Goal: Find contact information: Find contact information

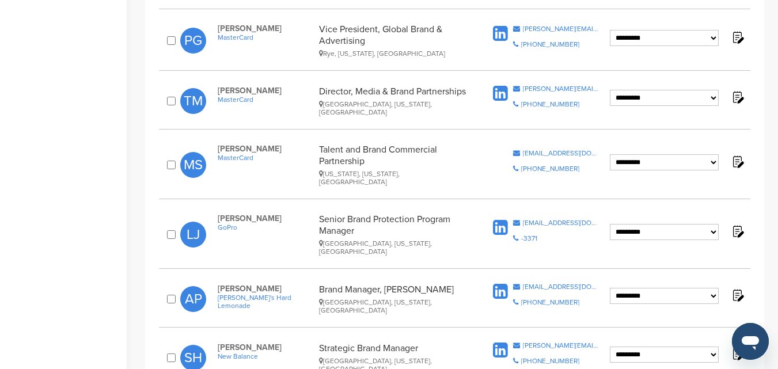
scroll to position [576, 0]
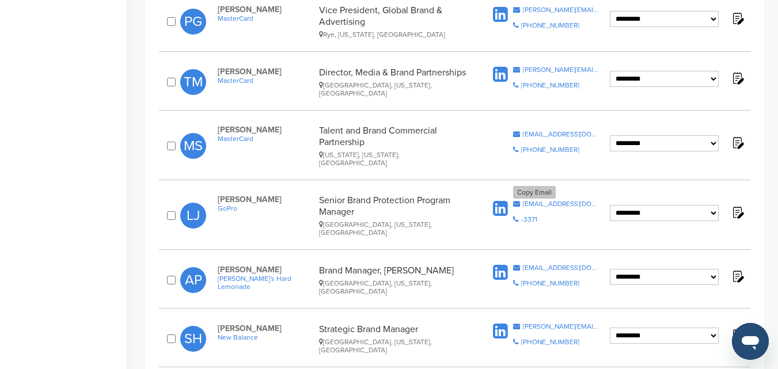
click at [550, 200] on div "ljouhaud@gopro.com" at bounding box center [561, 203] width 77 height 7
drag, startPoint x: 281, startPoint y: 171, endPoint x: 213, endPoint y: 173, distance: 68.6
click at [213, 195] on div "Laetitia Jouhaud GoPro Senior Brand Protection Program Manager Sunnyvale, Calif…" at bounding box center [348, 216] width 284 height 42
click at [254, 195] on span "Laetitia Jouhaud" at bounding box center [266, 200] width 96 height 10
drag, startPoint x: 282, startPoint y: 176, endPoint x: 215, endPoint y: 175, distance: 67.4
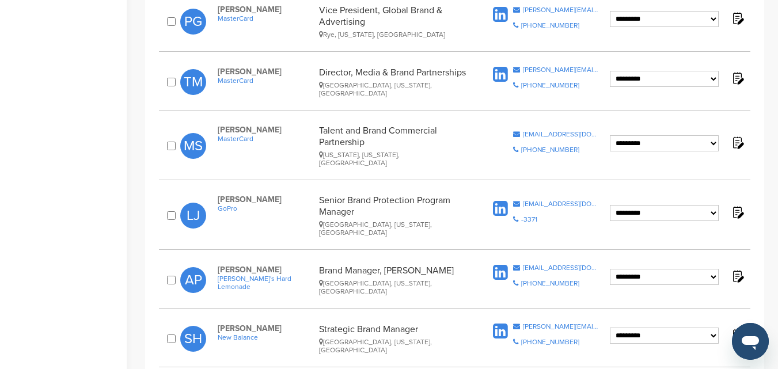
click at [215, 195] on div "Laetitia Jouhaud GoPro Senior Brand Protection Program Manager Sunnyvale, Calif…" at bounding box center [348, 216] width 284 height 42
copy span "Laetitia Jouhaud"
click at [237, 205] on span "GoPro" at bounding box center [266, 209] width 96 height 8
click at [554, 200] on div "ljouhaud@gopro.com" at bounding box center [561, 203] width 77 height 7
drag, startPoint x: 285, startPoint y: 172, endPoint x: 215, endPoint y: 177, distance: 69.9
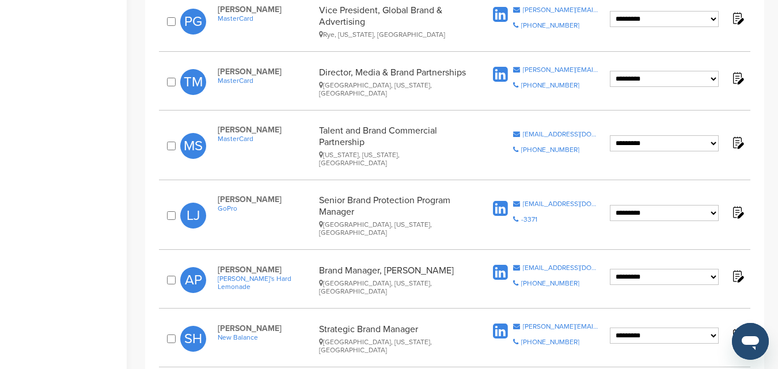
click at [215, 195] on div "Laetitia Jouhaud GoPro Senior Brand Protection Program Manager Sunnyvale, Calif…" at bounding box center [348, 216] width 284 height 42
copy span "Laetitia Jouhaud"
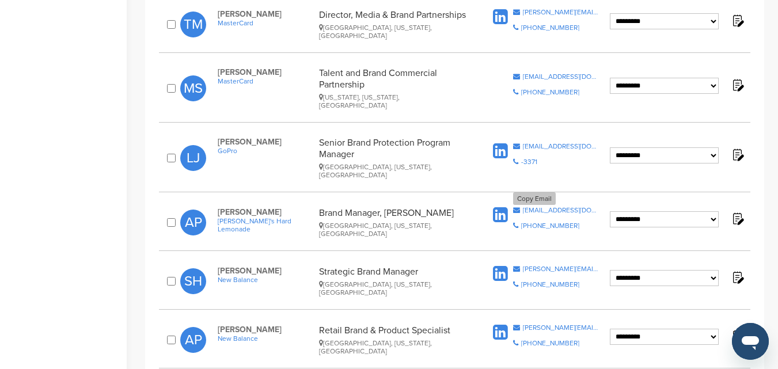
click at [529, 207] on div "apanek@mikeshard.com" at bounding box center [561, 210] width 77 height 7
click at [541, 207] on div "apanek@mikeshard.com" at bounding box center [561, 210] width 77 height 7
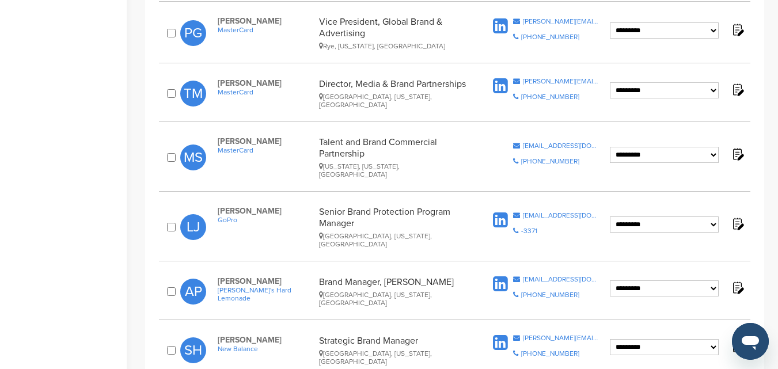
scroll to position [576, 0]
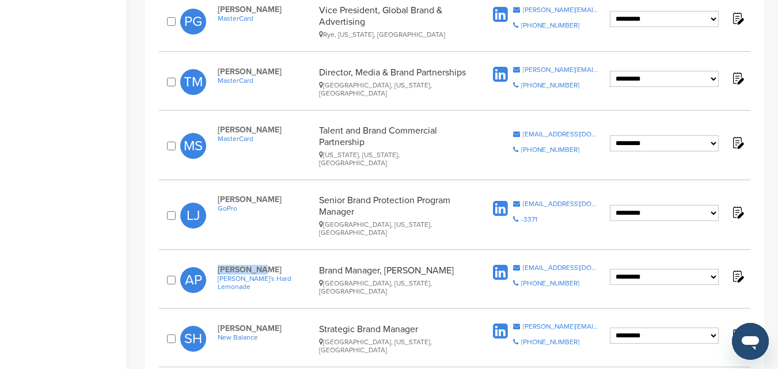
drag, startPoint x: 261, startPoint y: 240, endPoint x: 215, endPoint y: 237, distance: 45.6
click at [215, 265] on div "Anne Panek Mike's Hard Lemonade Brand Manager, Cayman Jack Chicago, Illinois, U…" at bounding box center [348, 280] width 284 height 31
copy span "[PERSON_NAME]"
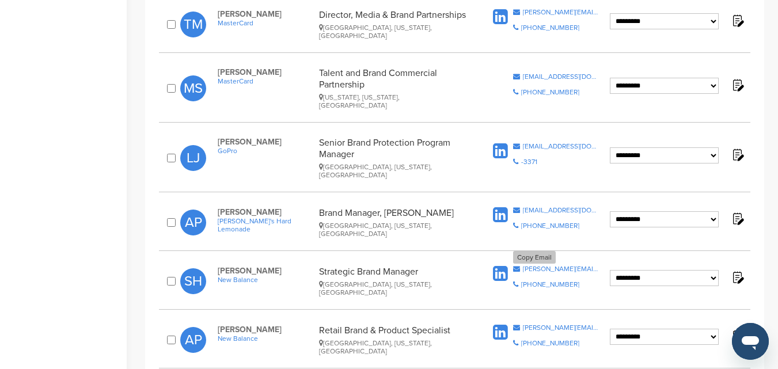
click at [539, 266] on div "steve.hyde@newbalance.com" at bounding box center [561, 269] width 77 height 7
drag, startPoint x: 267, startPoint y: 239, endPoint x: 216, endPoint y: 242, distance: 50.8
click at [216, 266] on div "Steve Hyde New Balance Strategic Brand Manager Boulder, Colorado, United States" at bounding box center [348, 281] width 284 height 31
copy span "Steve Hyde"
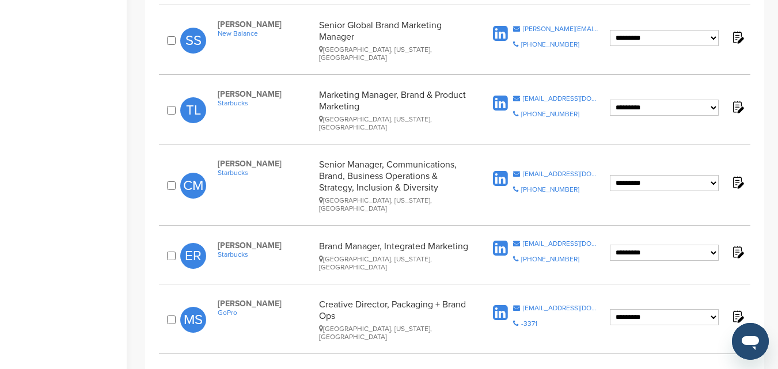
scroll to position [1037, 0]
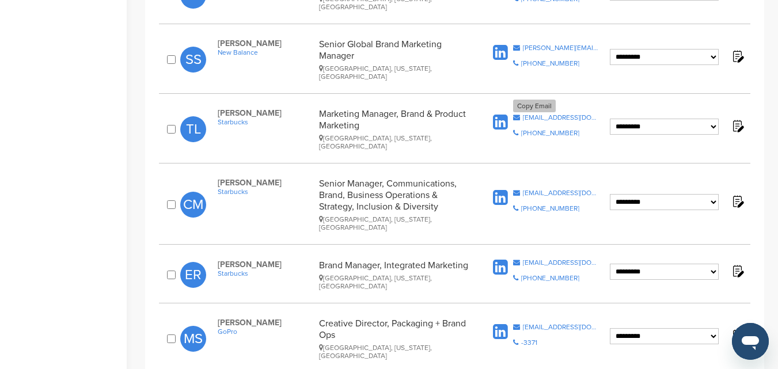
click at [538, 114] on div "trothste@starbucks.com" at bounding box center [561, 117] width 77 height 7
drag, startPoint x: 263, startPoint y: 69, endPoint x: 215, endPoint y: 71, distance: 47.9
click at [215, 108] on div "Taryn Lipe Starbucks Marketing Manager, Brand & Product Marketing Seattle, Wash…" at bounding box center [348, 129] width 284 height 42
copy span "Taryn Lipe"
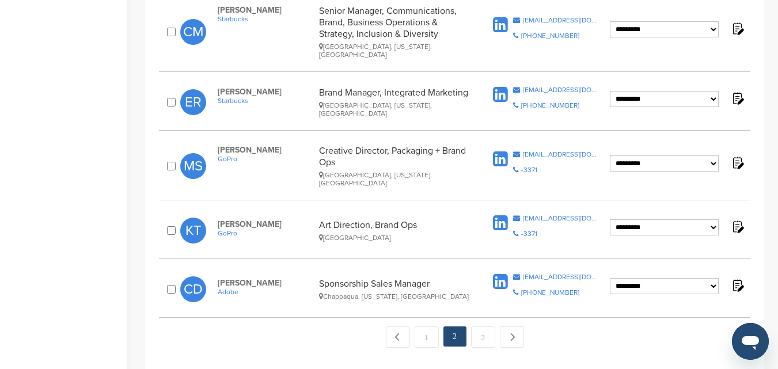
scroll to position [1267, 0]
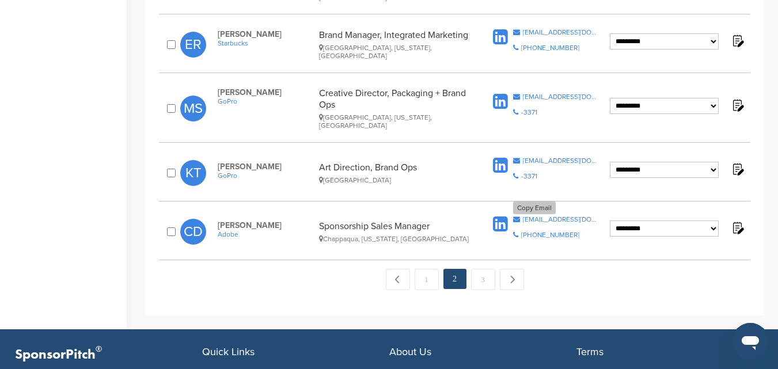
click at [541, 216] on div "cdorfman@adobe.com" at bounding box center [561, 219] width 77 height 7
drag, startPoint x: 277, startPoint y: 162, endPoint x: 218, endPoint y: 164, distance: 59.4
click at [218, 221] on span "Cheryl Dorfman" at bounding box center [266, 226] width 96 height 10
copy span "Cheryl Dorfman"
click at [486, 269] on link "3" at bounding box center [483, 279] width 24 height 21
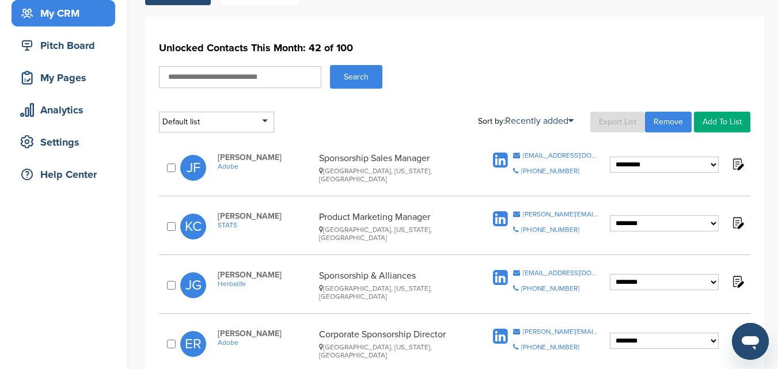
scroll to position [173, 0]
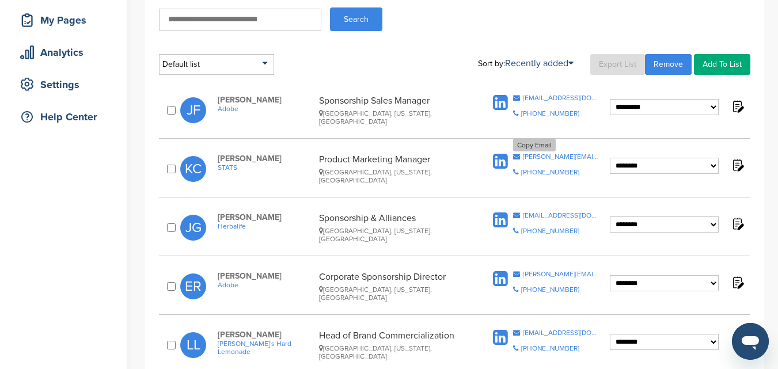
click at [543, 155] on div "kevin.chroust@statsperform.com" at bounding box center [561, 156] width 77 height 7
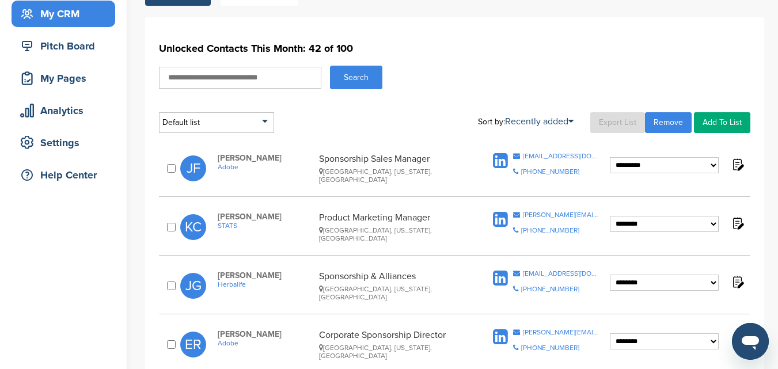
scroll to position [115, 0]
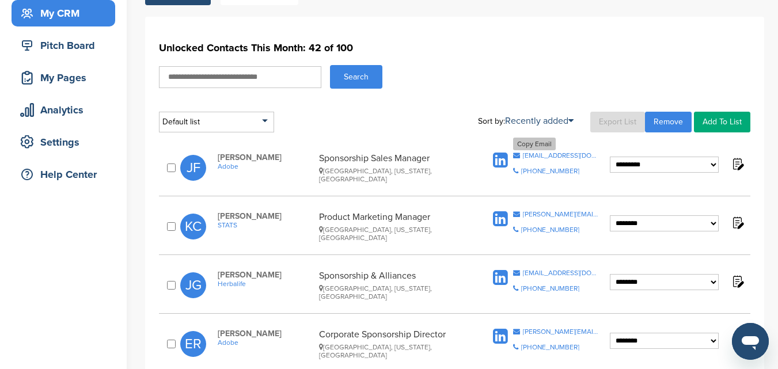
click at [535, 152] on div "jorfried@adobe.com" at bounding box center [561, 155] width 77 height 7
drag, startPoint x: 282, startPoint y: 162, endPoint x: 216, endPoint y: 162, distance: 65.7
click at [216, 162] on div "Jordan Friedman Adobe Sponsorship Sales Manager Detroit, Michigan, United States" at bounding box center [348, 168] width 284 height 31
copy span "Jordan Friedman"
drag, startPoint x: 273, startPoint y: 223, endPoint x: 217, endPoint y: 221, distance: 55.4
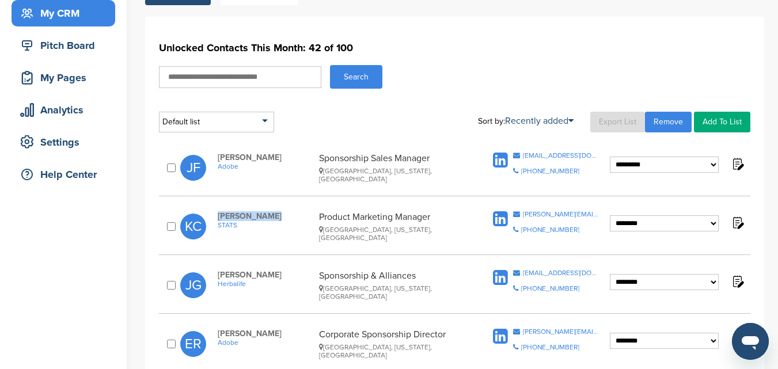
click at [217, 221] on div "Kevin Chroust STATS Product Marketing Manager Denver, Colorado, United States" at bounding box center [348, 226] width 284 height 31
copy span "[PERSON_NAME]"
click at [543, 271] on div "jenniferg@herbalife.com" at bounding box center [561, 273] width 77 height 7
drag, startPoint x: 278, startPoint y: 280, endPoint x: 218, endPoint y: 279, distance: 60.5
click at [218, 279] on span "Jennifer Guran" at bounding box center [266, 275] width 96 height 10
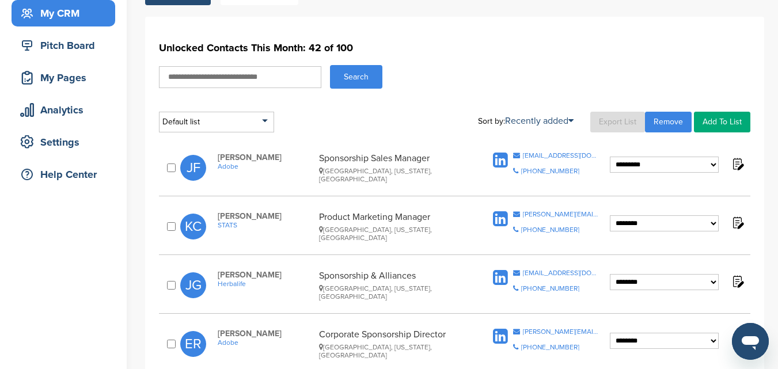
copy span "Jennifer Guran"
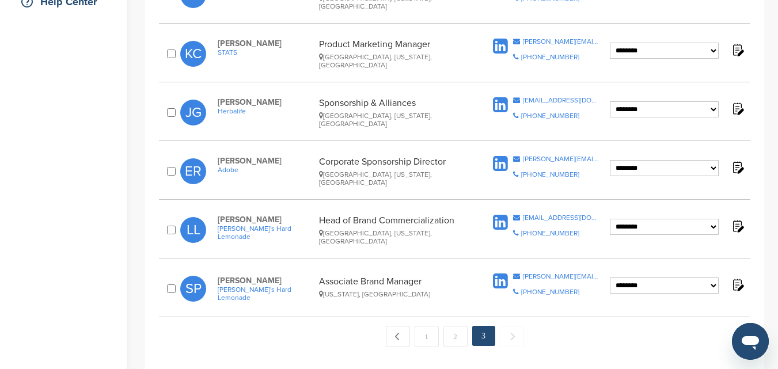
scroll to position [346, 0]
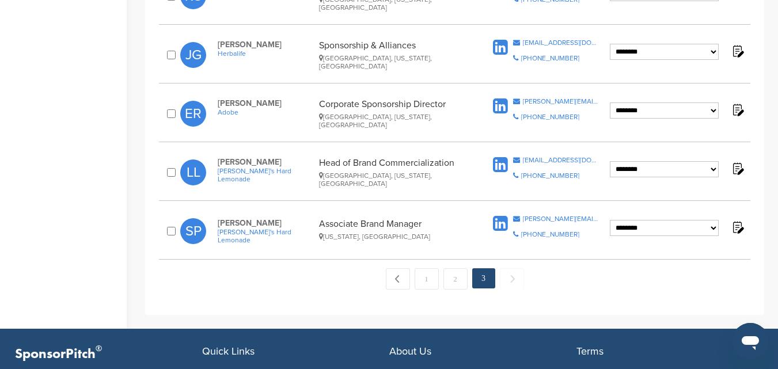
click at [510, 279] on span "Next →" at bounding box center [512, 278] width 24 height 21
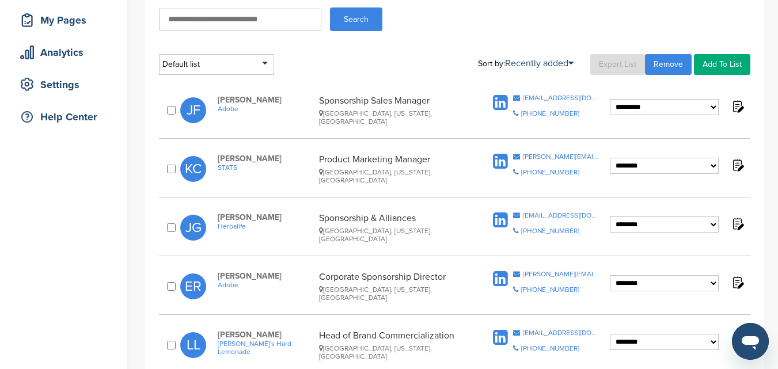
scroll to position [230, 0]
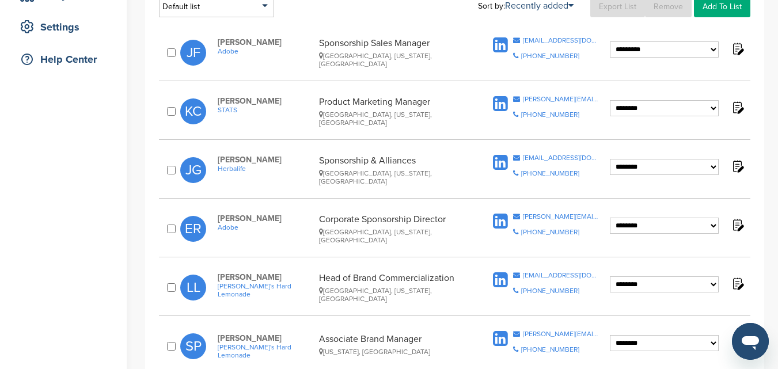
click at [666, 7] on link "Remove" at bounding box center [668, 7] width 47 height 21
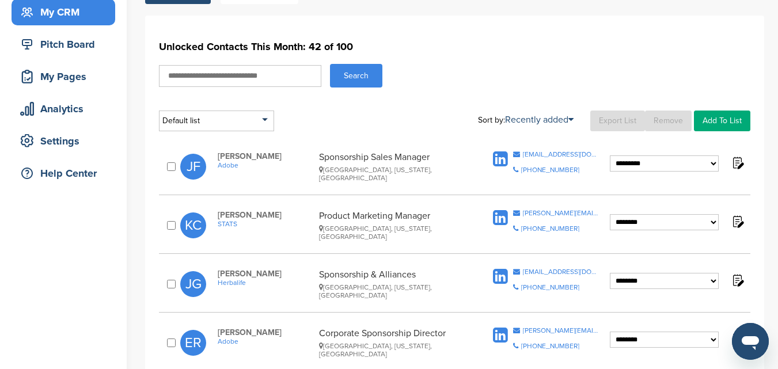
scroll to position [115, 0]
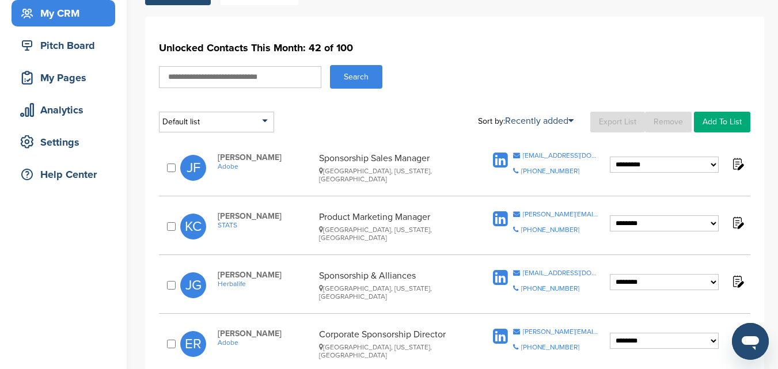
click at [354, 84] on button "Search" at bounding box center [356, 77] width 52 height 24
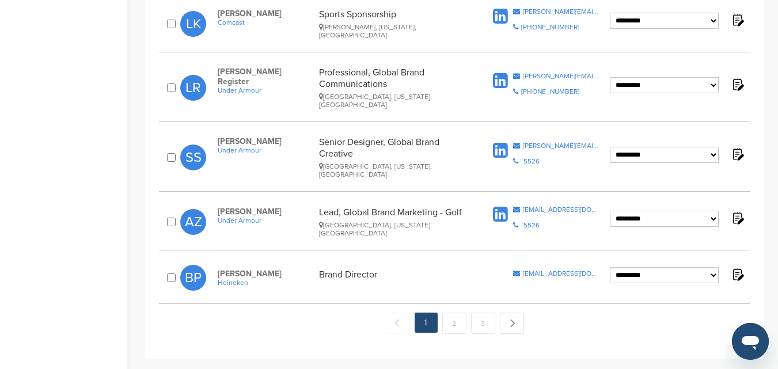
scroll to position [1210, 0]
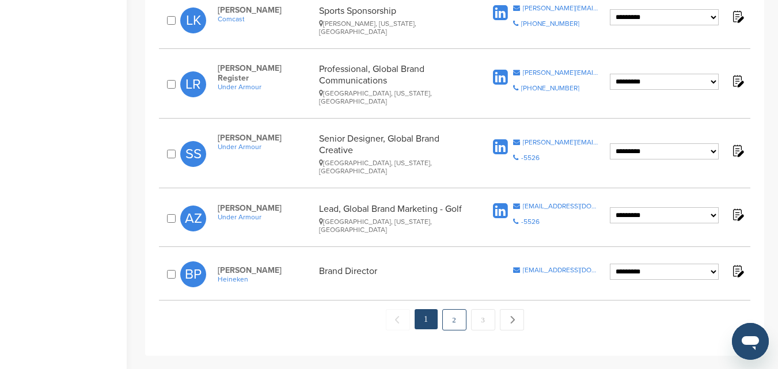
click at [449, 309] on link "2" at bounding box center [454, 319] width 24 height 21
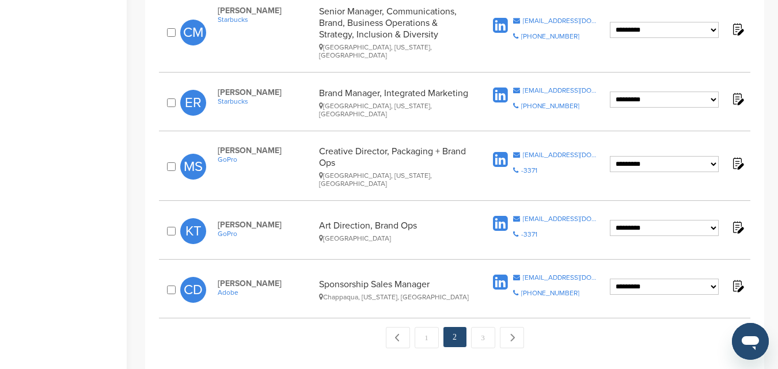
scroll to position [1210, 0]
click at [486, 327] on link "3" at bounding box center [483, 337] width 24 height 21
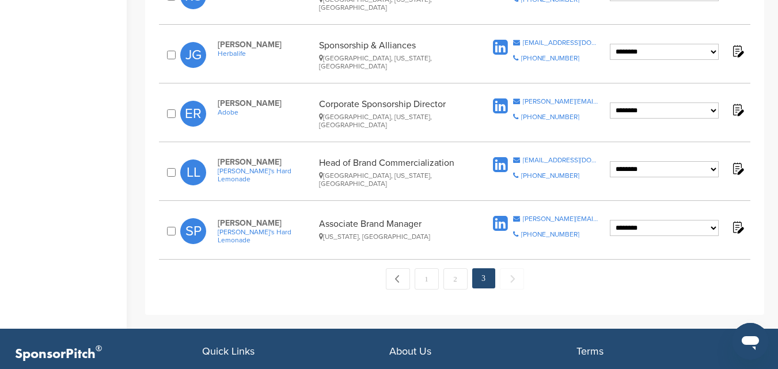
scroll to position [403, 0]
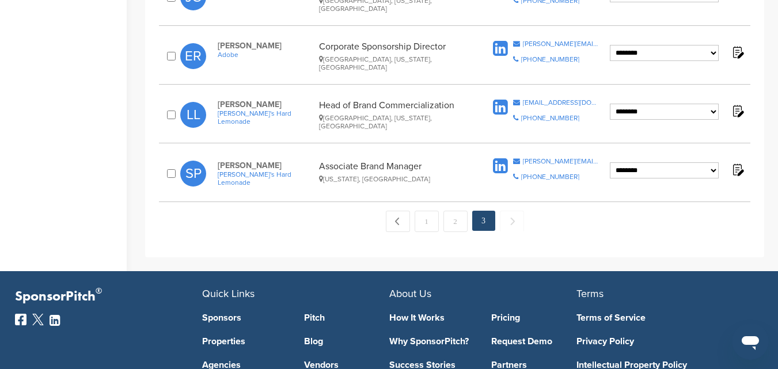
click at [510, 221] on span "Next →" at bounding box center [512, 221] width 24 height 21
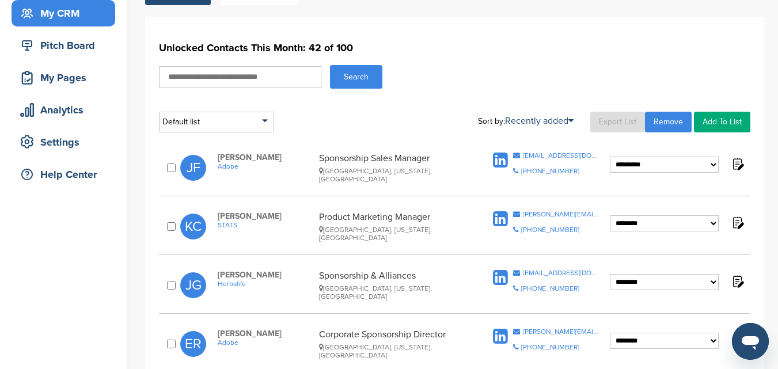
scroll to position [0, 0]
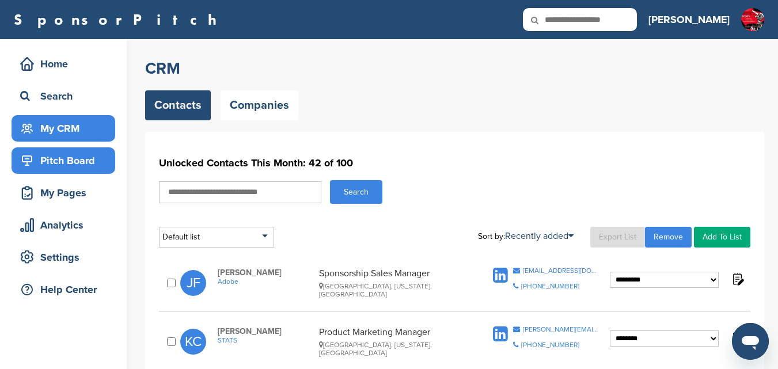
click at [56, 159] on div "Pitch Board" at bounding box center [66, 160] width 98 height 21
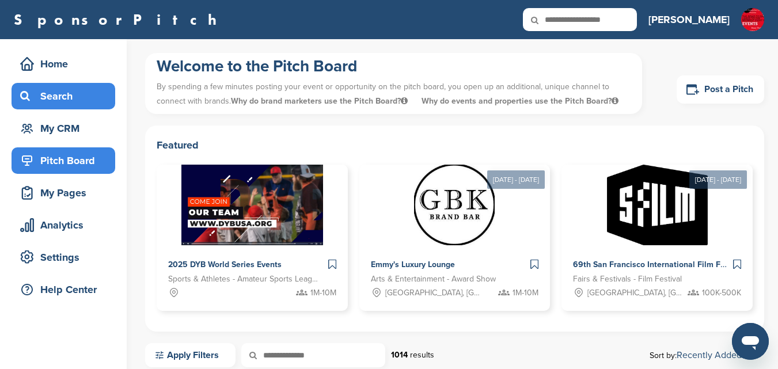
click at [70, 93] on div "Search" at bounding box center [66, 96] width 98 height 21
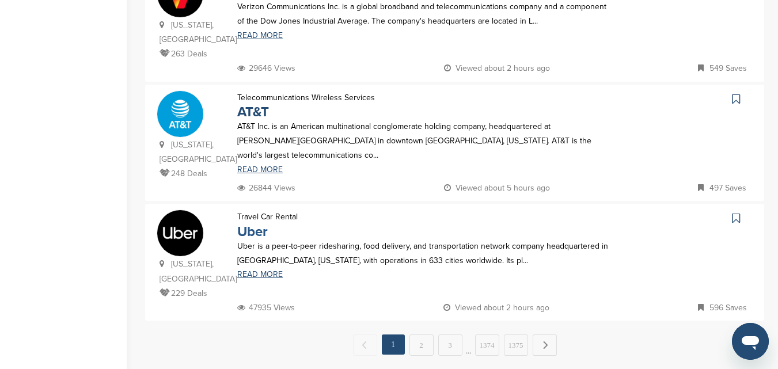
click at [259, 224] on link "Uber" at bounding box center [252, 232] width 31 height 17
click at [430, 335] on link "2" at bounding box center [422, 345] width 24 height 21
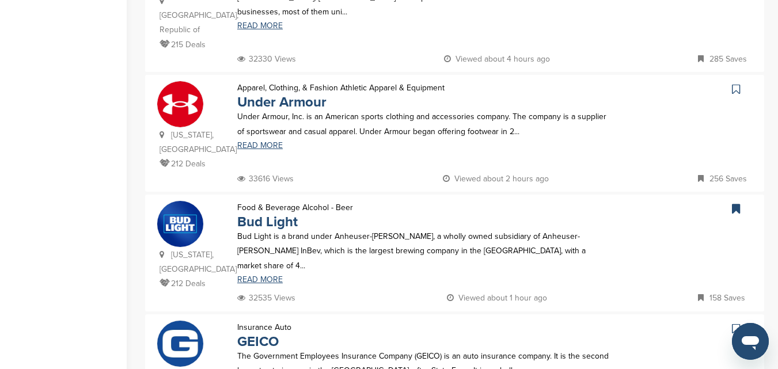
scroll to position [346, 0]
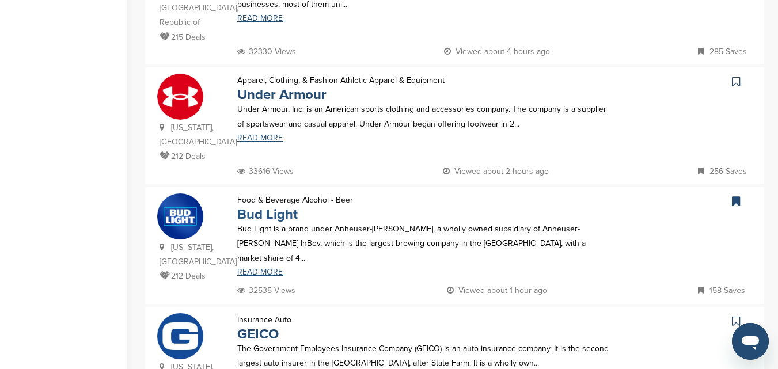
click at [263, 206] on link "Bud Light" at bounding box center [267, 214] width 60 height 17
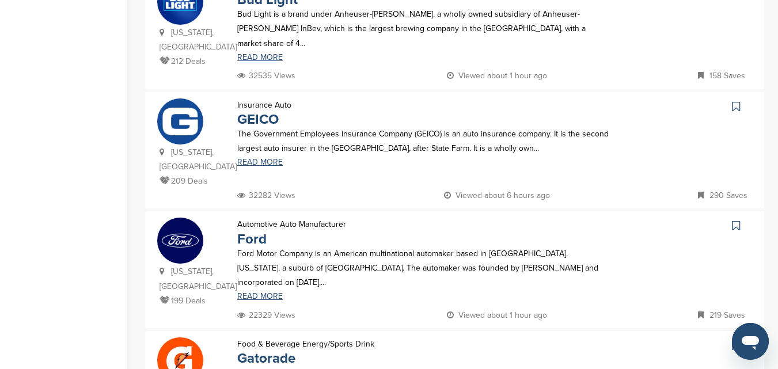
scroll to position [634, 0]
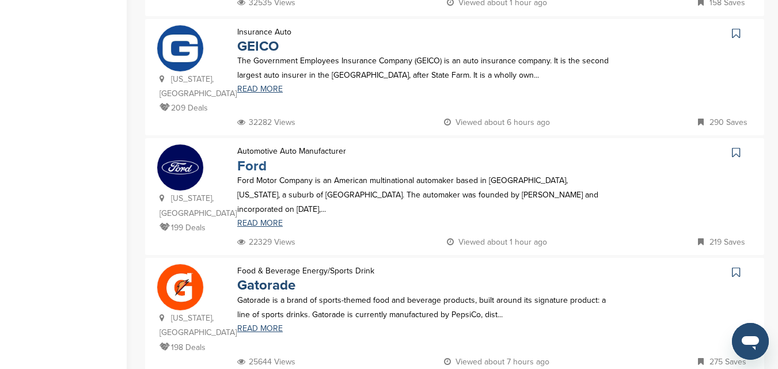
click at [258, 158] on link "Ford" at bounding box center [251, 166] width 29 height 17
click at [262, 277] on link "Gatorade" at bounding box center [266, 285] width 58 height 17
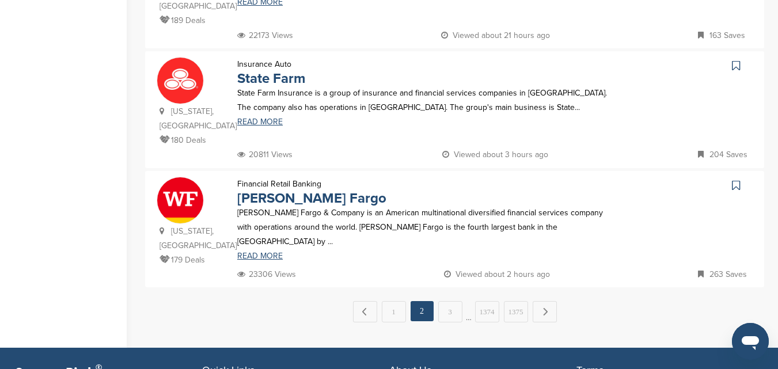
scroll to position [1210, 0]
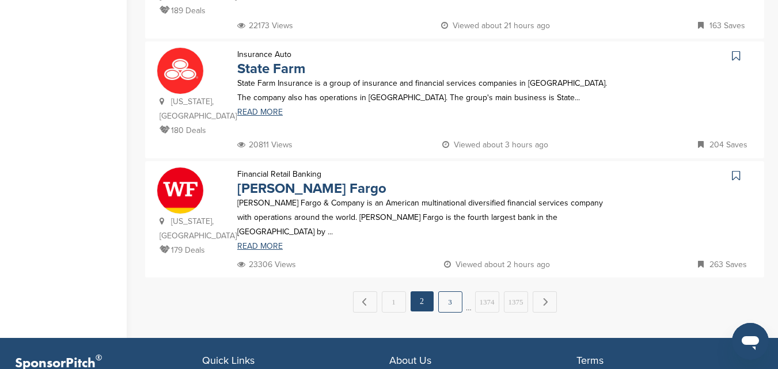
click at [457, 292] on link "3" at bounding box center [450, 302] width 24 height 21
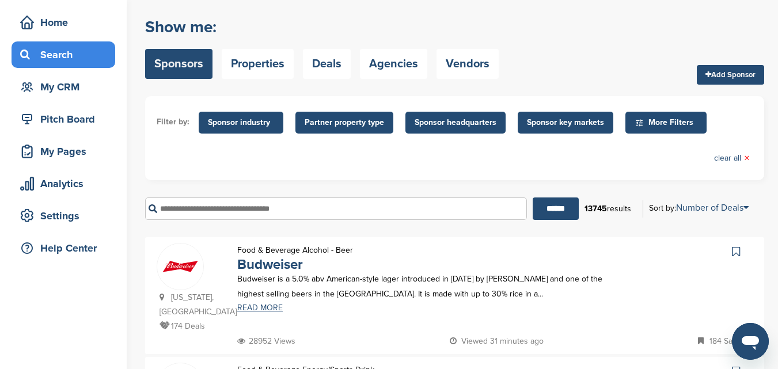
scroll to position [115, 0]
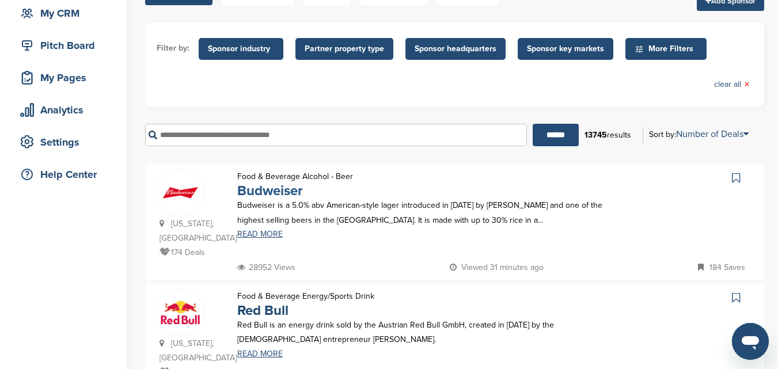
click at [272, 194] on link "Budweiser" at bounding box center [270, 191] width 66 height 17
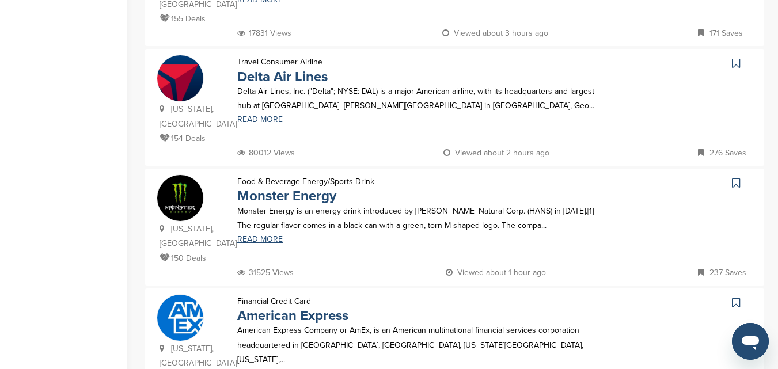
scroll to position [634, 0]
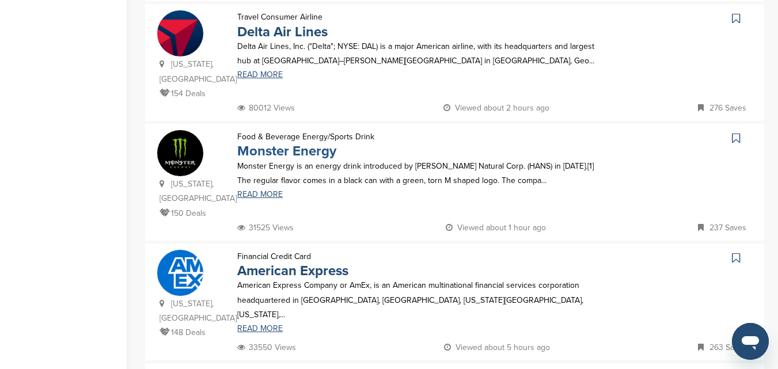
click at [317, 143] on link "Monster Energy" at bounding box center [286, 151] width 99 height 17
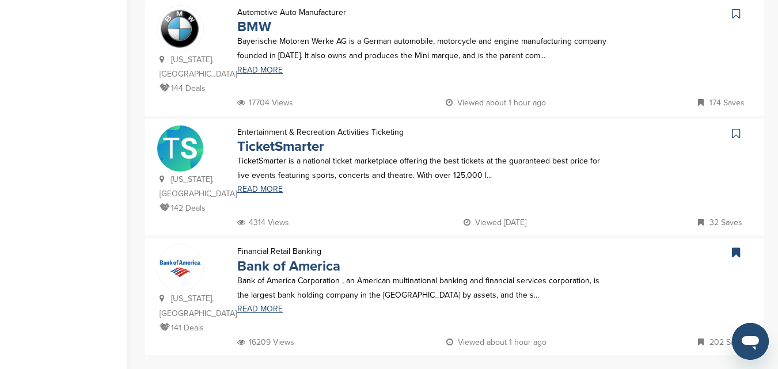
scroll to position [1152, 0]
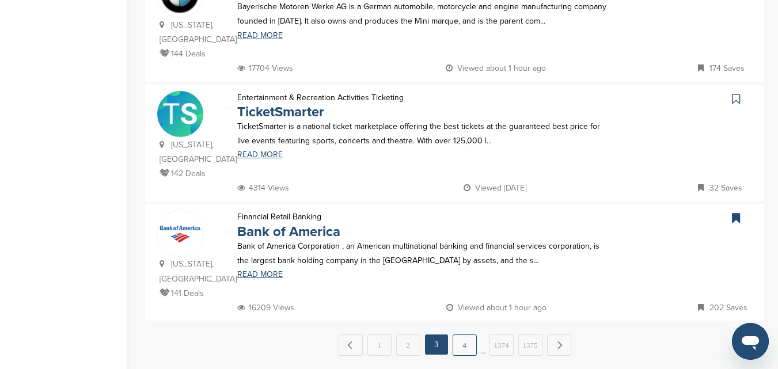
click at [464, 335] on link "4" at bounding box center [465, 345] width 24 height 21
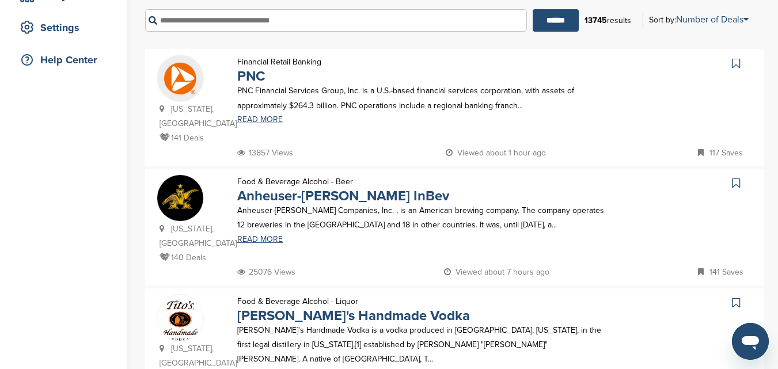
scroll to position [230, 0]
click at [339, 198] on link "Anheuser-Busch InBev" at bounding box center [343, 195] width 212 height 17
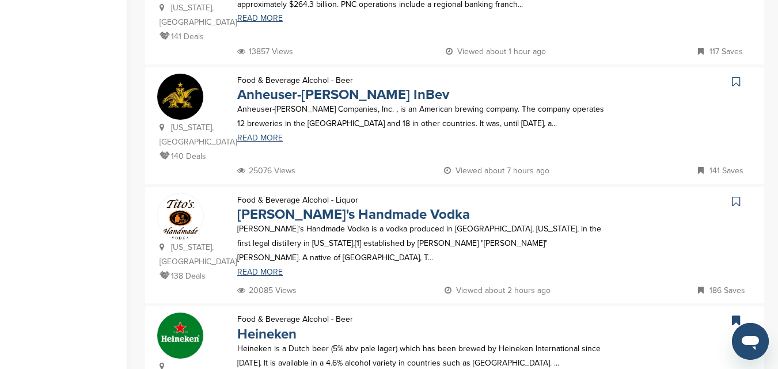
scroll to position [346, 0]
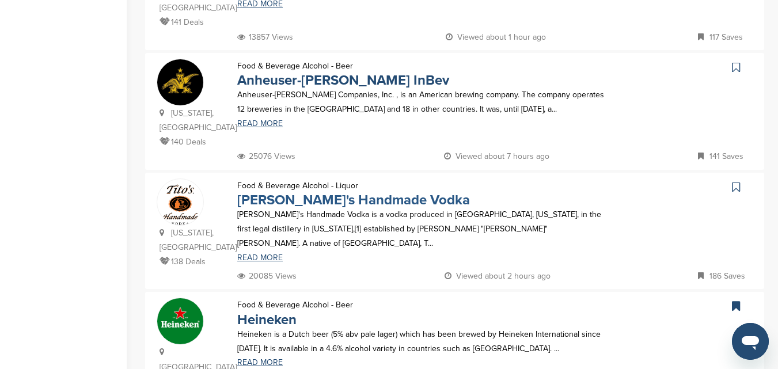
click at [331, 192] on link "Tito's Handmade Vodka" at bounding box center [353, 200] width 233 height 17
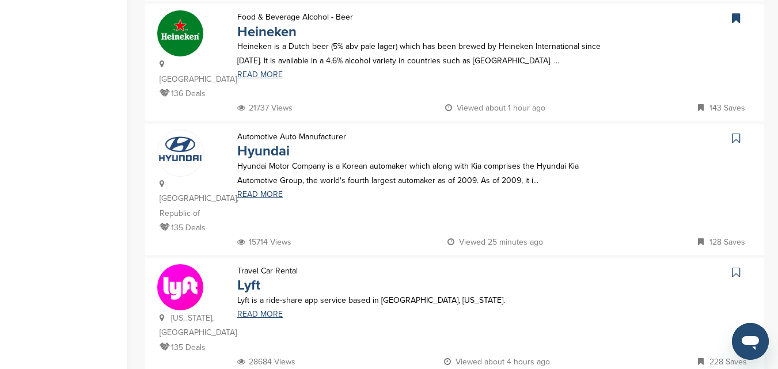
scroll to position [691, 0]
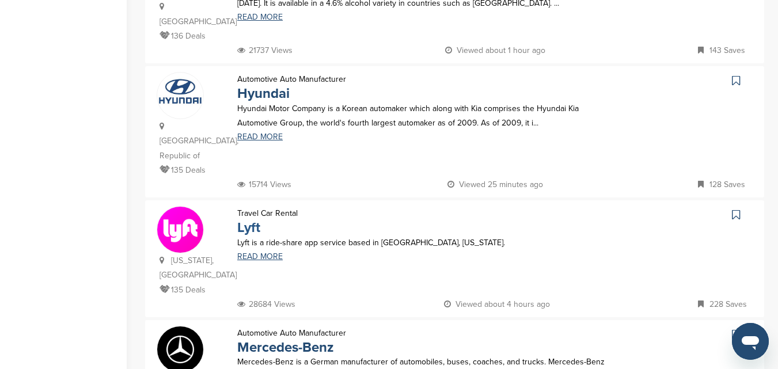
click at [248, 219] on link "Lyft" at bounding box center [248, 227] width 23 height 17
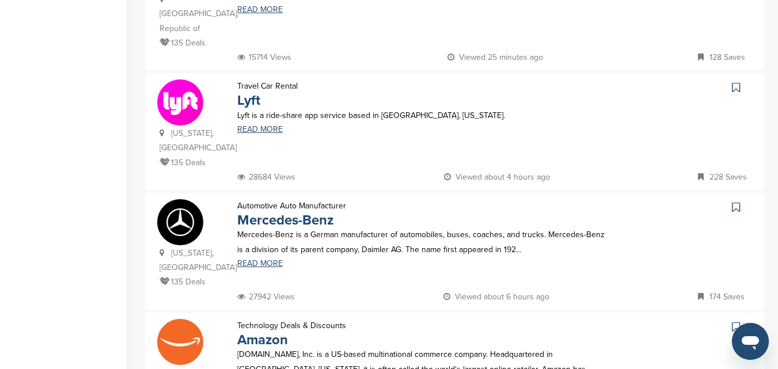
scroll to position [864, 0]
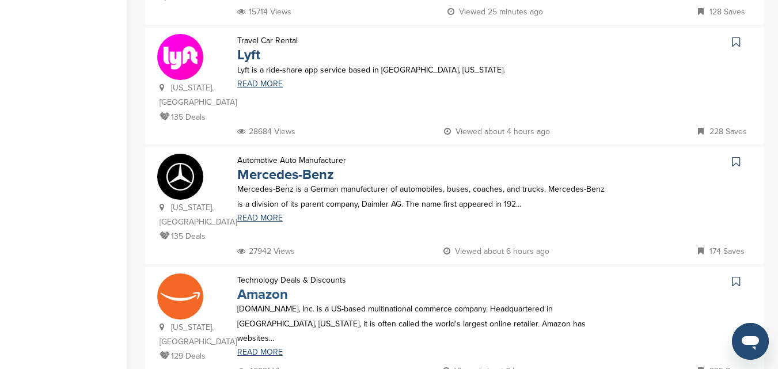
click at [256, 286] on link "Amazon" at bounding box center [262, 294] width 51 height 17
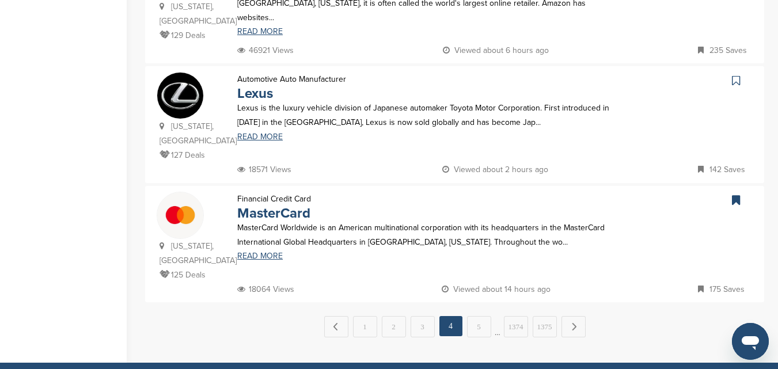
scroll to position [1210, 0]
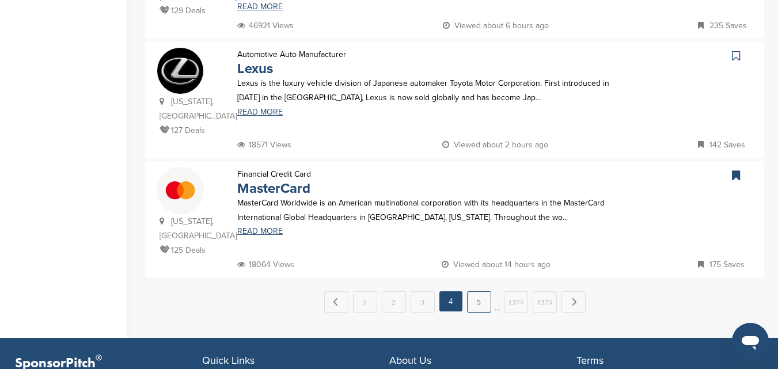
click at [471, 292] on link "5" at bounding box center [479, 302] width 24 height 21
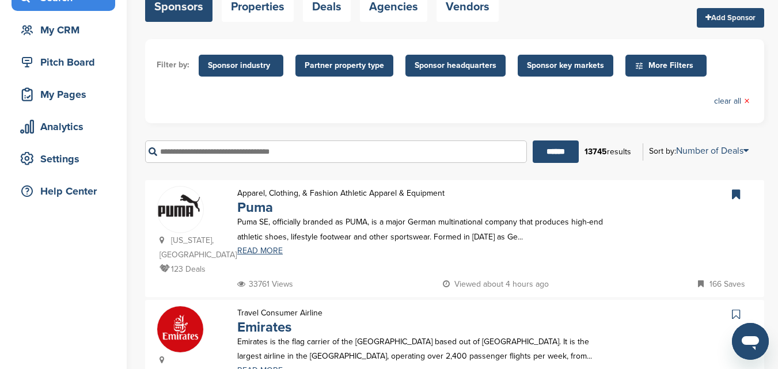
scroll to position [115, 0]
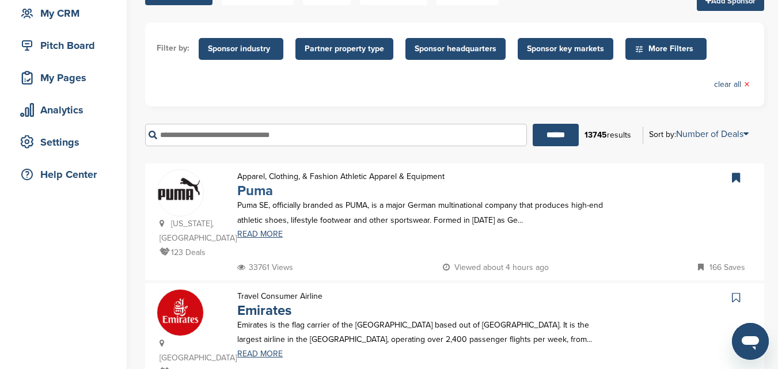
click at [253, 191] on link "Puma" at bounding box center [255, 191] width 36 height 17
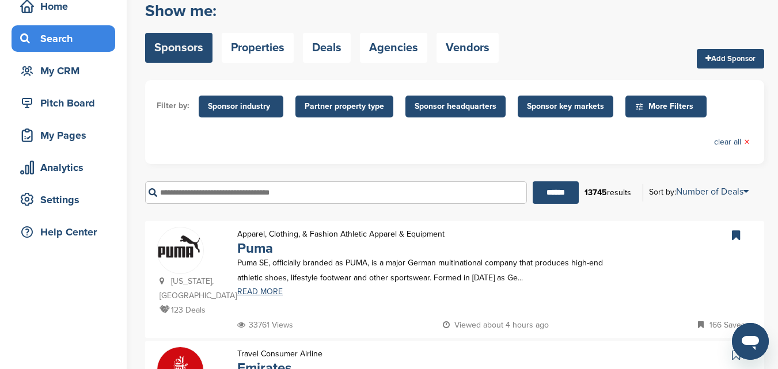
scroll to position [0, 0]
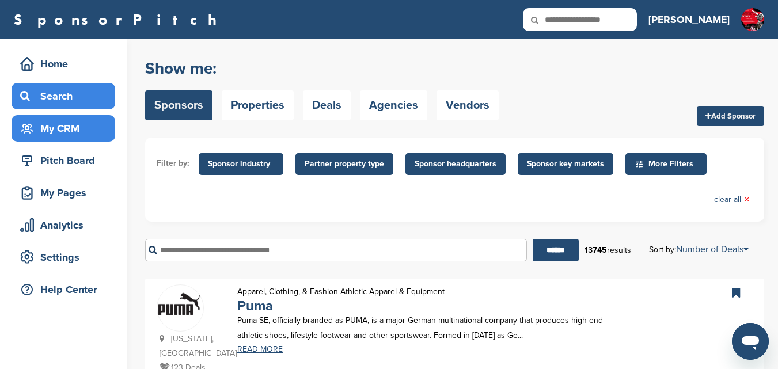
click at [66, 129] on div "My CRM" at bounding box center [66, 128] width 98 height 21
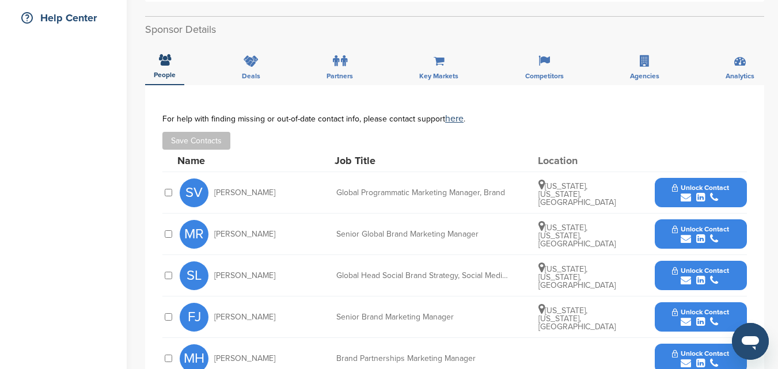
scroll to position [288, 0]
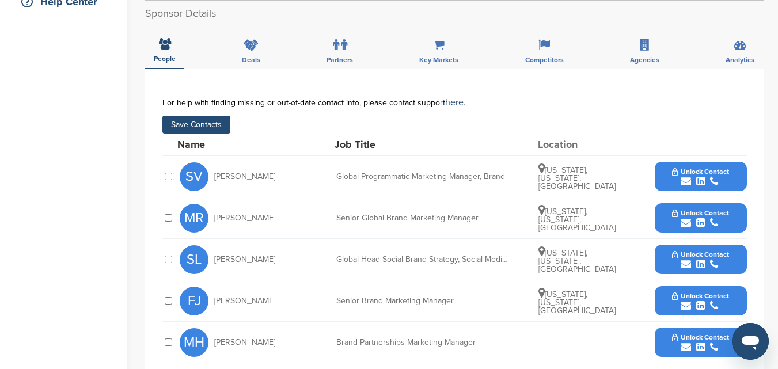
click at [213, 122] on button "Save Contacts" at bounding box center [196, 125] width 68 height 18
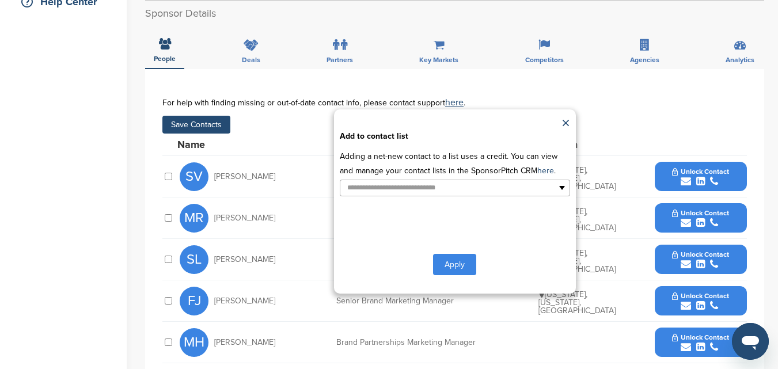
click at [452, 262] on button "Apply" at bounding box center [454, 264] width 43 height 21
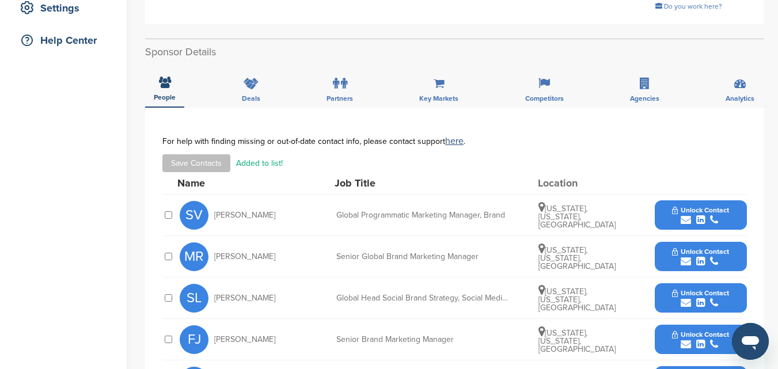
scroll to position [230, 0]
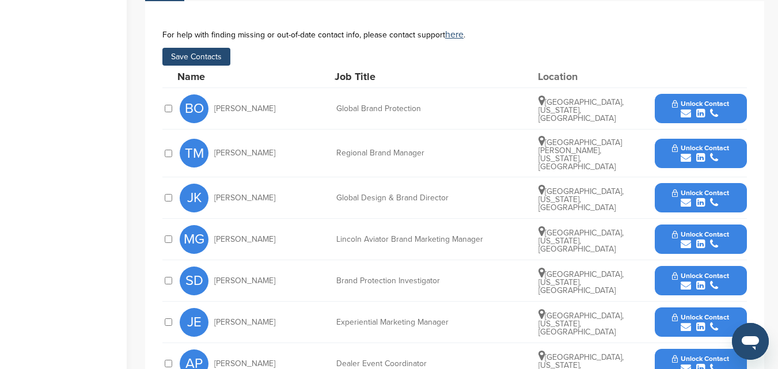
scroll to position [403, 0]
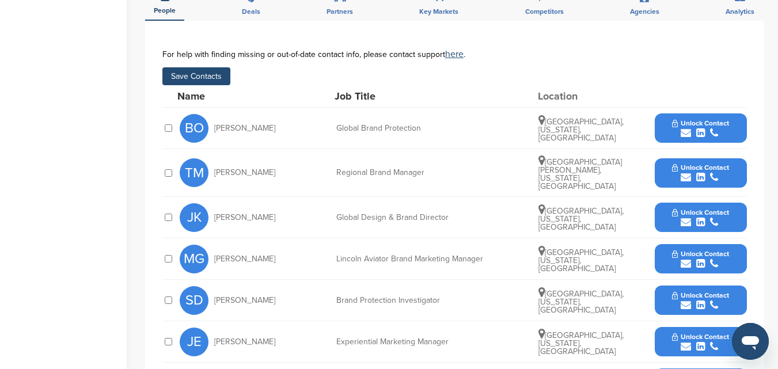
click at [211, 67] on button "Save Contacts" at bounding box center [196, 76] width 68 height 18
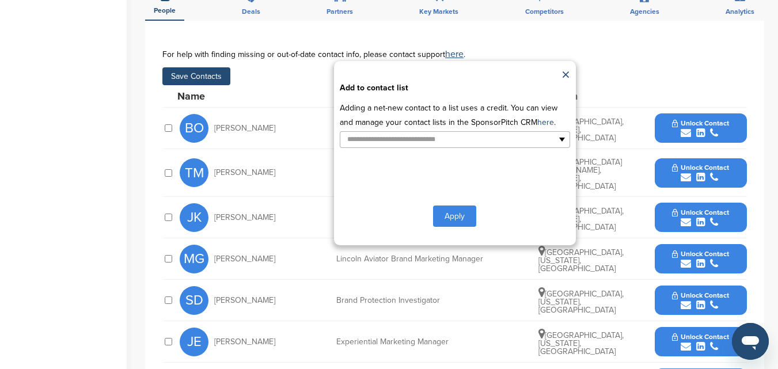
click at [442, 206] on button "Apply" at bounding box center [454, 216] width 43 height 21
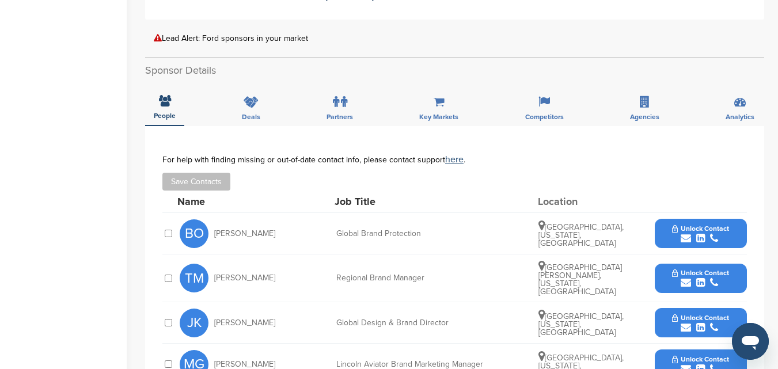
scroll to position [346, 0]
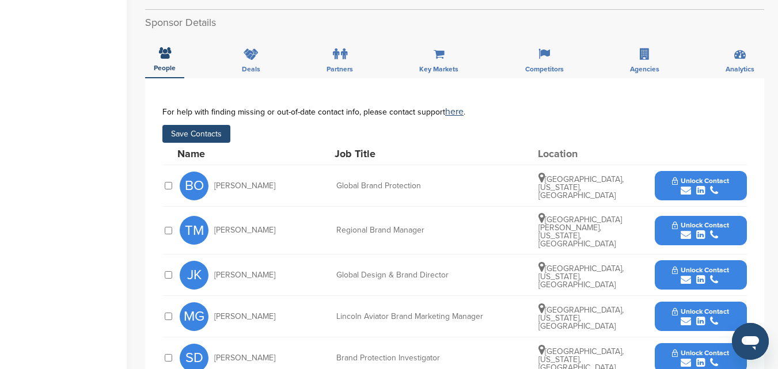
click at [675, 186] on div "submit" at bounding box center [700, 191] width 57 height 11
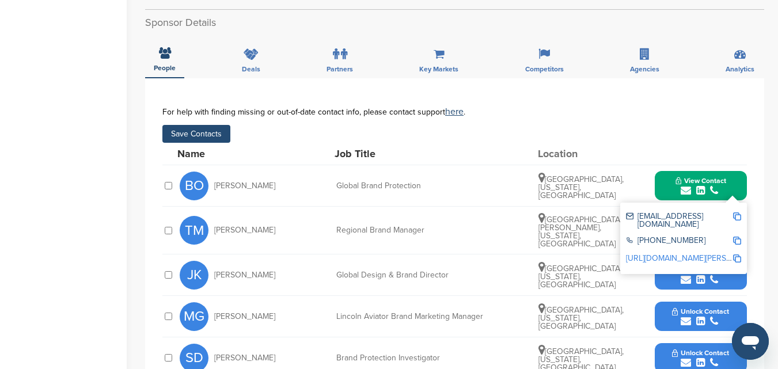
click at [739, 174] on button "View Contact" at bounding box center [701, 186] width 78 height 35
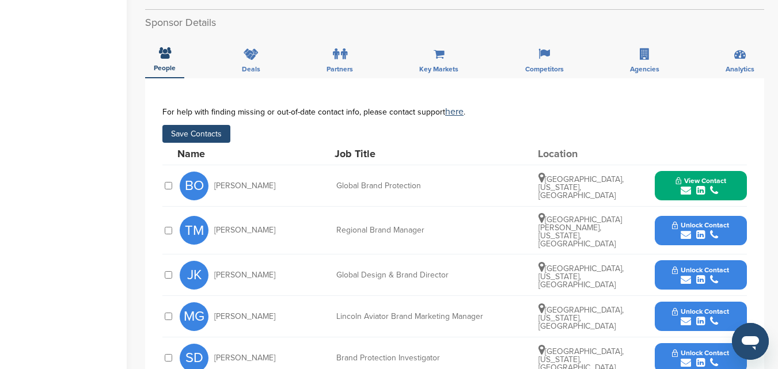
click at [731, 217] on button "Unlock Contact" at bounding box center [700, 230] width 85 height 35
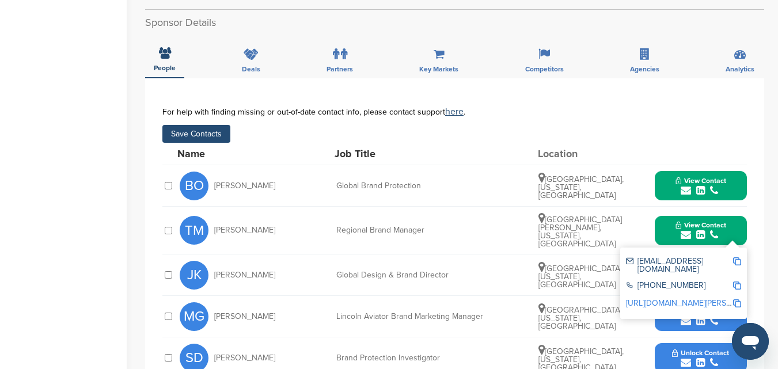
click at [725, 230] on div "submit" at bounding box center [701, 235] width 51 height 11
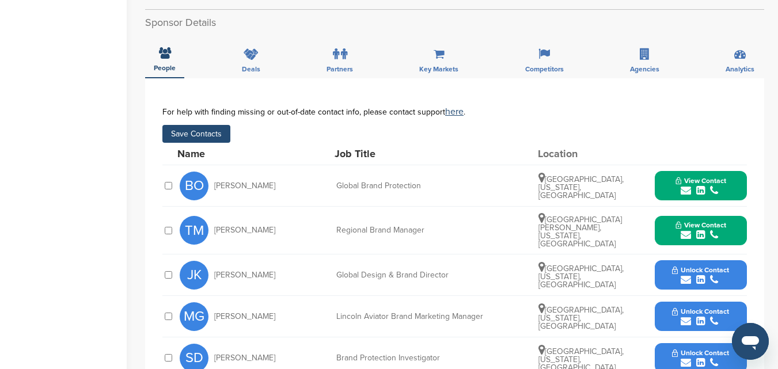
click at [217, 125] on button "Save Contacts" at bounding box center [196, 134] width 68 height 18
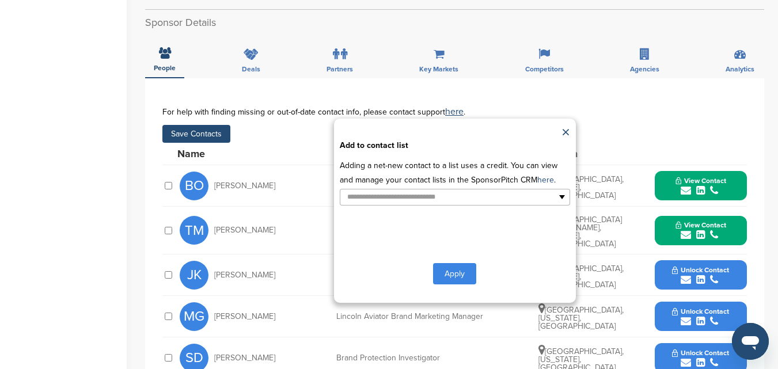
click at [461, 263] on button "Apply" at bounding box center [454, 273] width 43 height 21
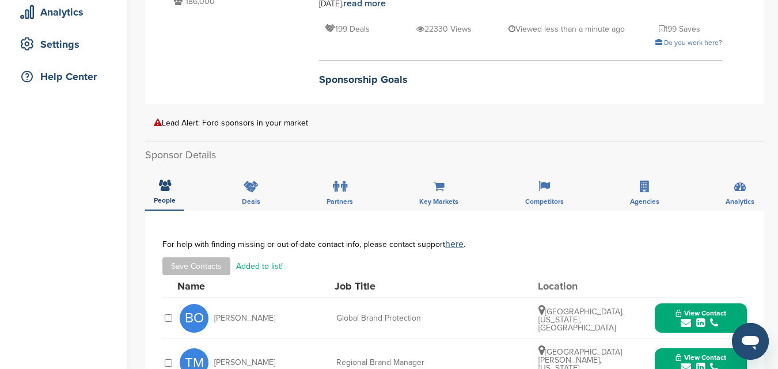
scroll to position [173, 0]
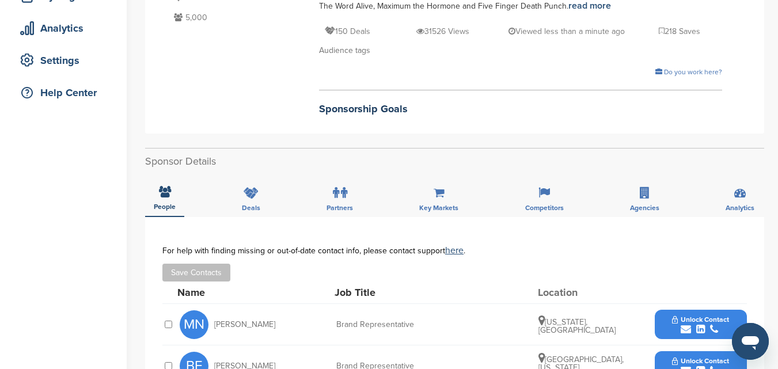
scroll to position [288, 0]
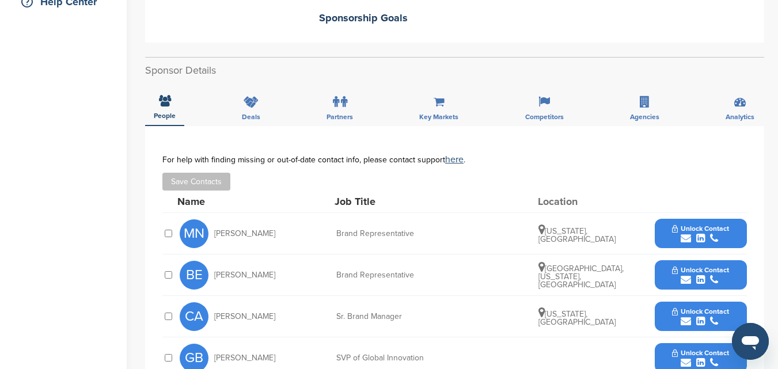
click at [207, 180] on button "Save Contacts" at bounding box center [196, 182] width 68 height 18
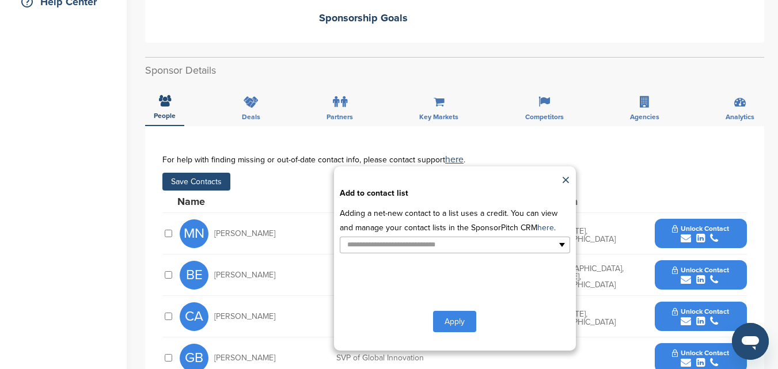
click at [464, 321] on button "Apply" at bounding box center [454, 321] width 43 height 21
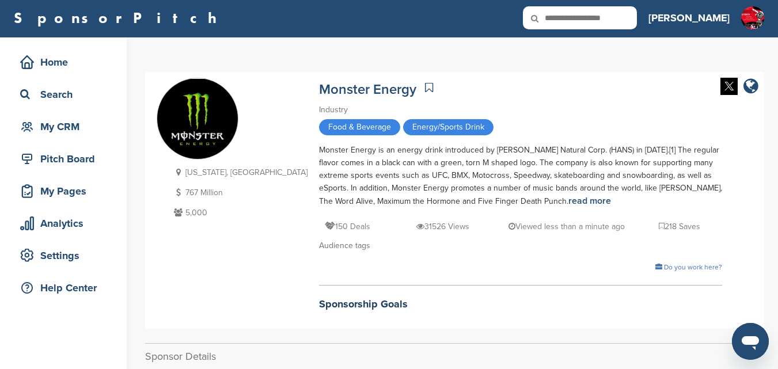
scroll to position [0, 0]
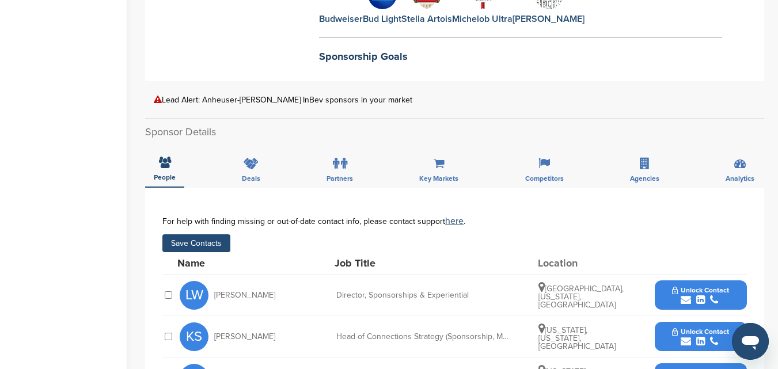
scroll to position [403, 0]
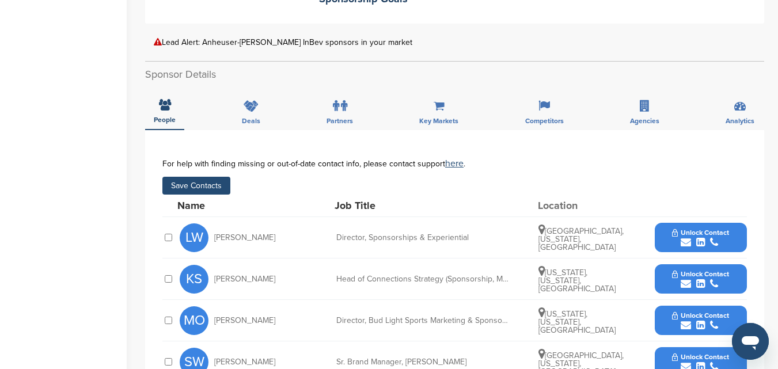
click at [219, 177] on button "Save Contacts" at bounding box center [196, 186] width 68 height 18
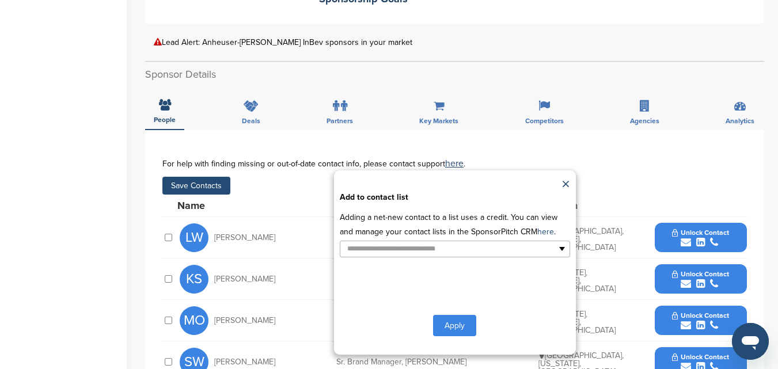
click at [455, 315] on button "Apply" at bounding box center [454, 325] width 43 height 21
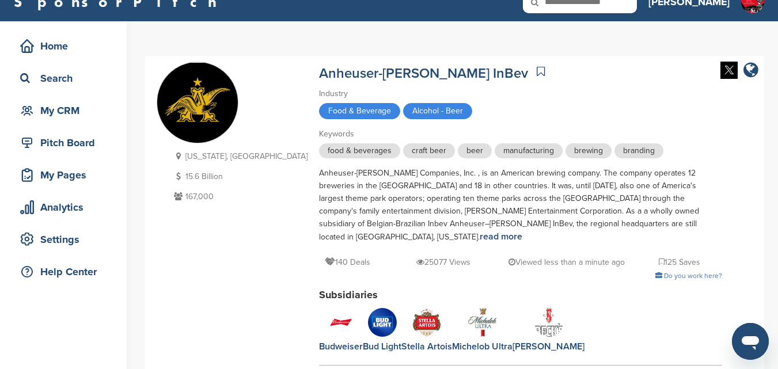
scroll to position [0, 0]
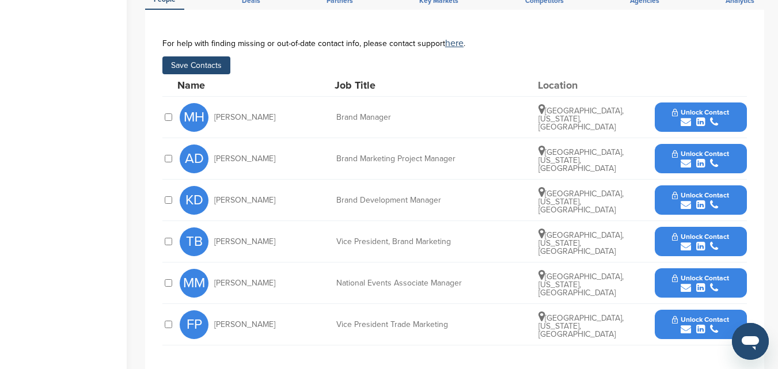
scroll to position [288, 0]
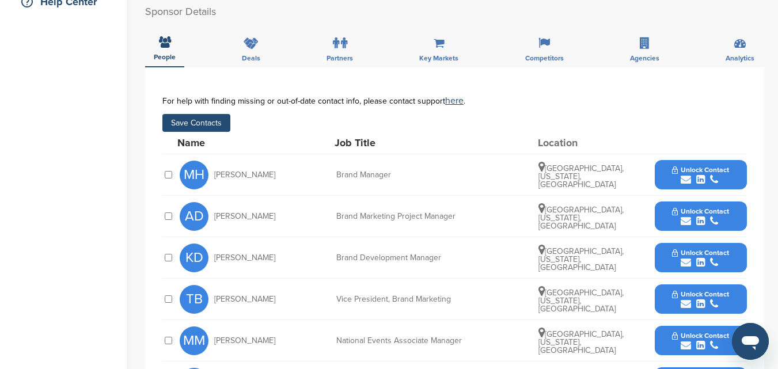
click at [221, 114] on button "Save Contacts" at bounding box center [196, 123] width 68 height 18
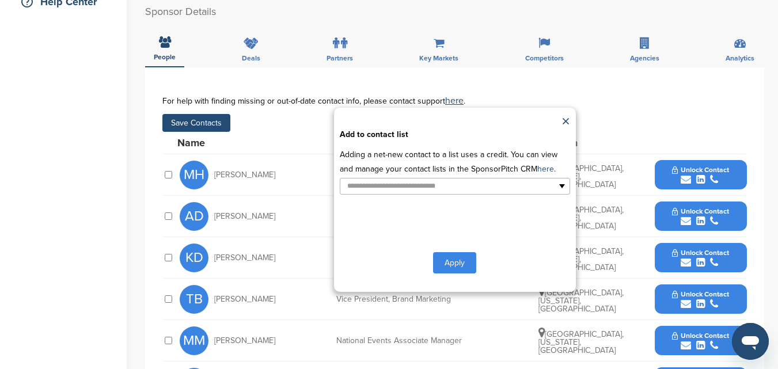
click at [446, 252] on button "Apply" at bounding box center [454, 262] width 43 height 21
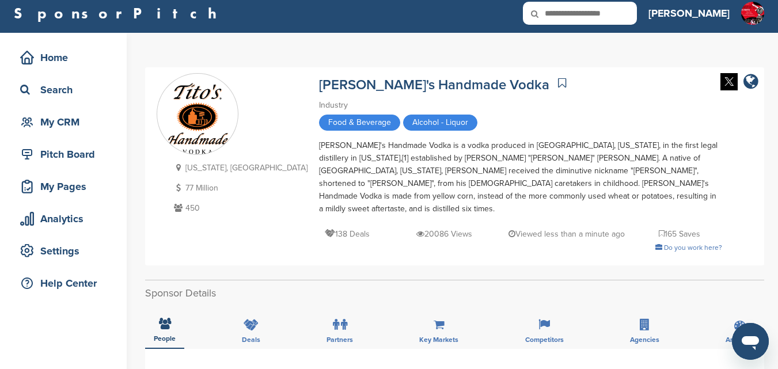
scroll to position [0, 0]
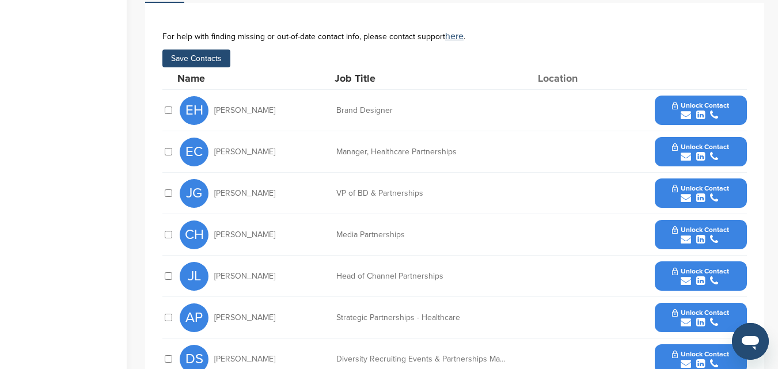
scroll to position [346, 0]
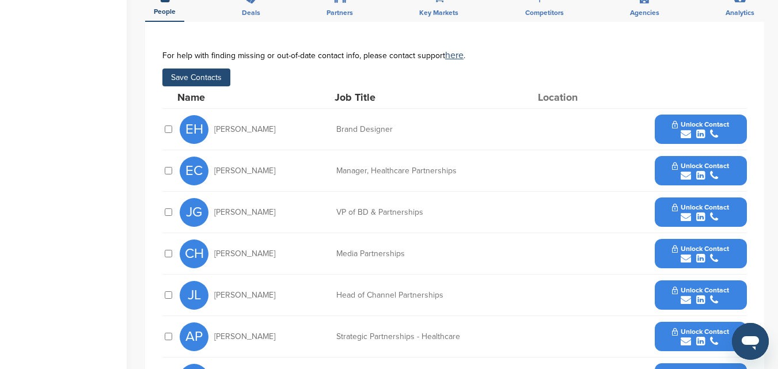
click at [167, 166] on div at bounding box center [168, 170] width 12 height 11
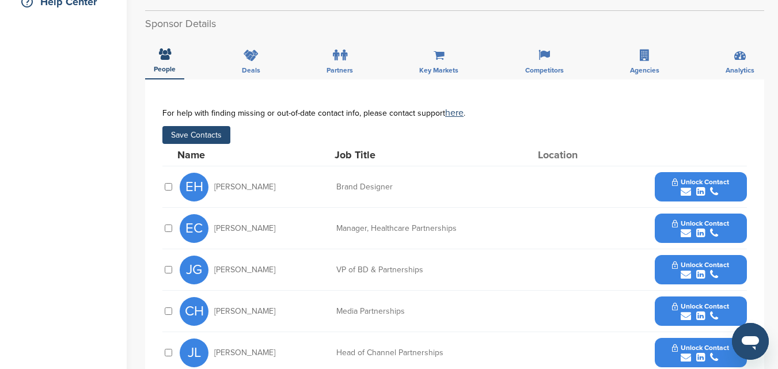
click at [164, 226] on div at bounding box center [168, 228] width 12 height 11
click at [213, 137] on button "Save Contacts" at bounding box center [196, 135] width 68 height 18
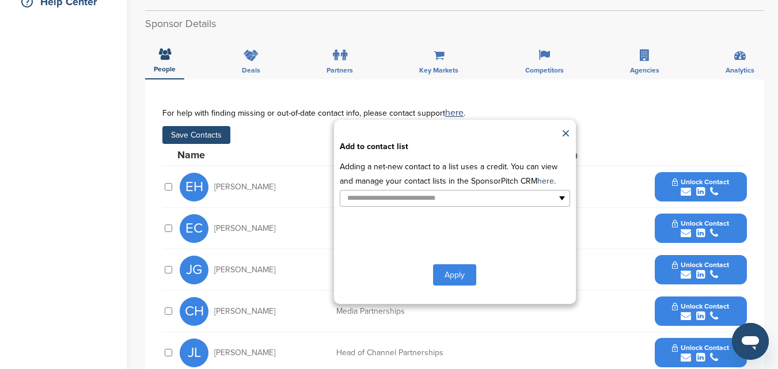
click at [445, 272] on button "Apply" at bounding box center [454, 274] width 43 height 21
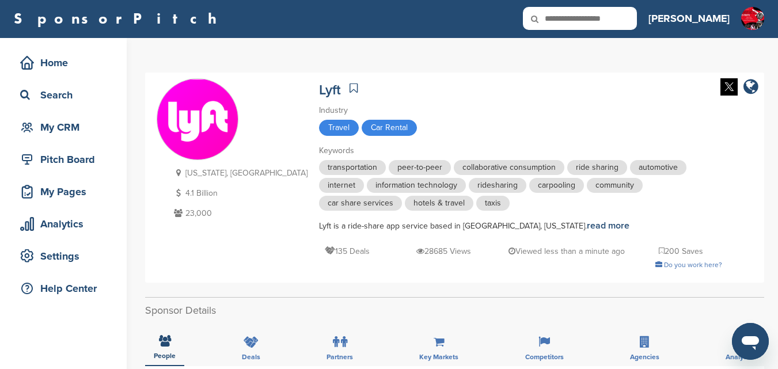
scroll to position [0, 0]
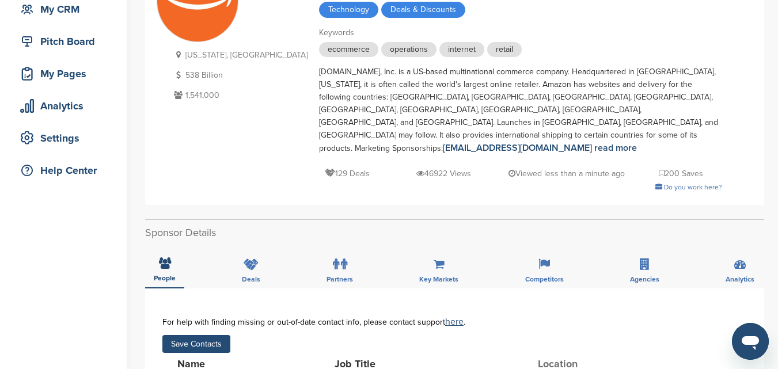
scroll to position [115, 0]
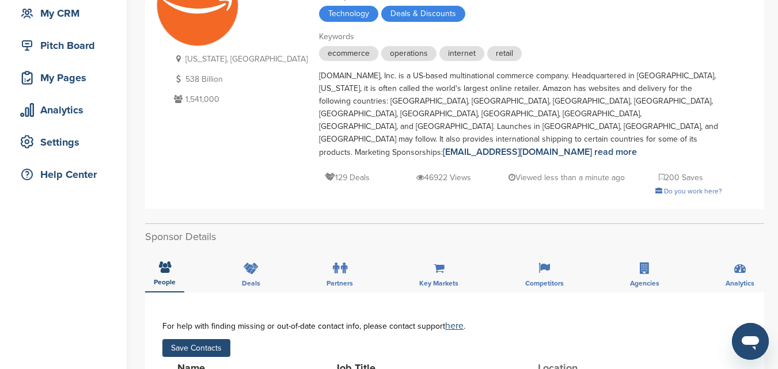
click at [215, 339] on button "Save Contacts" at bounding box center [196, 348] width 68 height 18
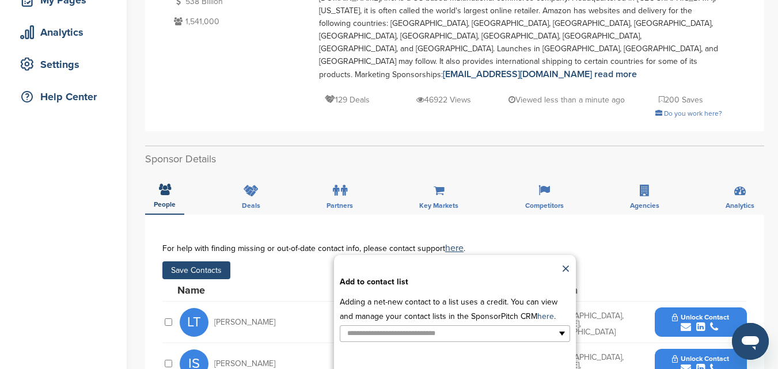
scroll to position [230, 0]
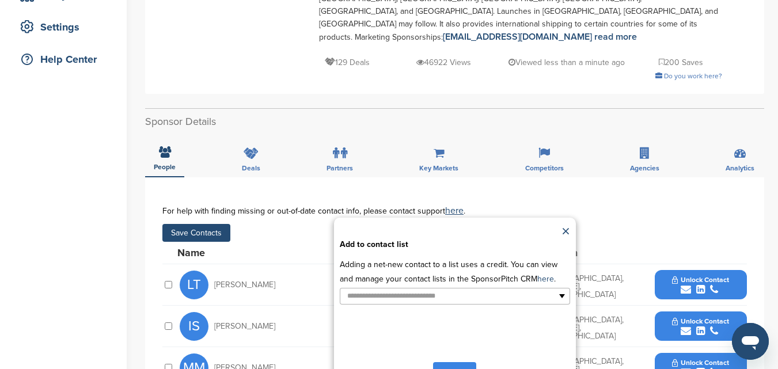
click at [451, 362] on button "Apply" at bounding box center [454, 372] width 43 height 21
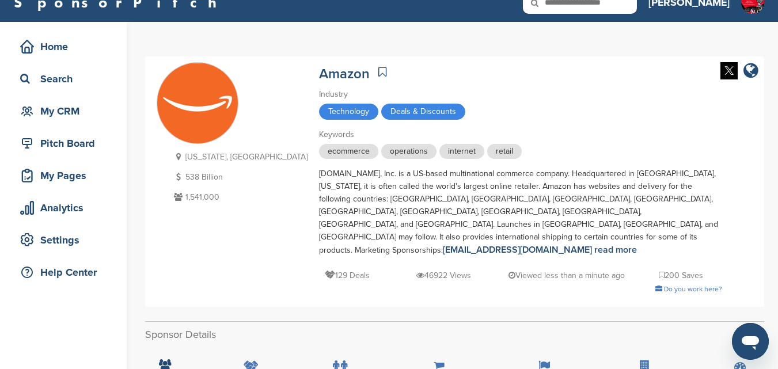
scroll to position [0, 0]
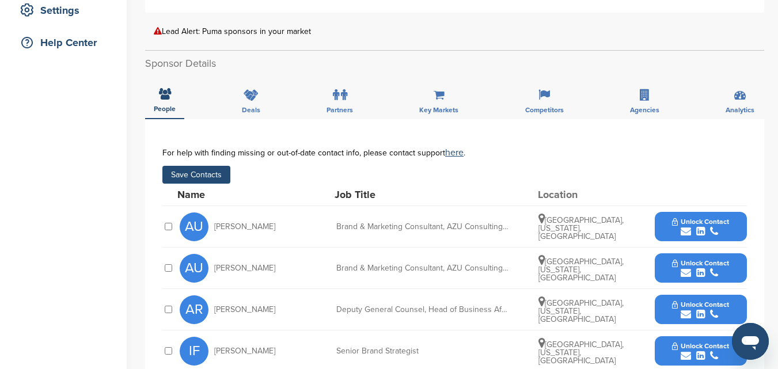
scroll to position [230, 0]
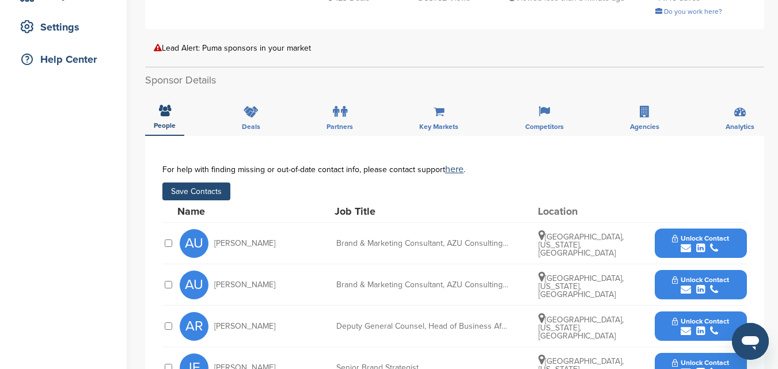
click at [214, 183] on button "Save Contacts" at bounding box center [196, 192] width 68 height 18
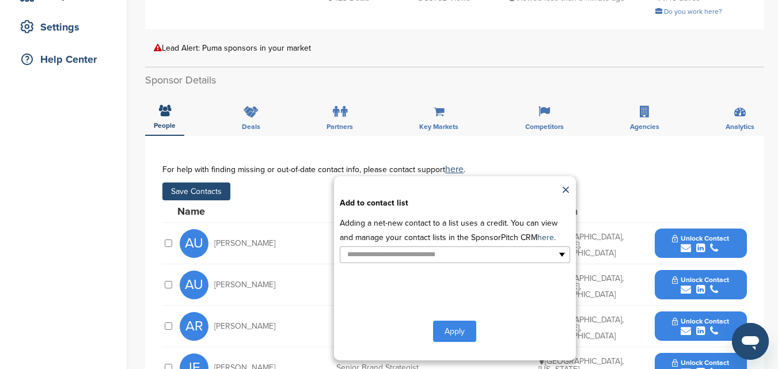
click at [451, 325] on button "Apply" at bounding box center [454, 331] width 43 height 21
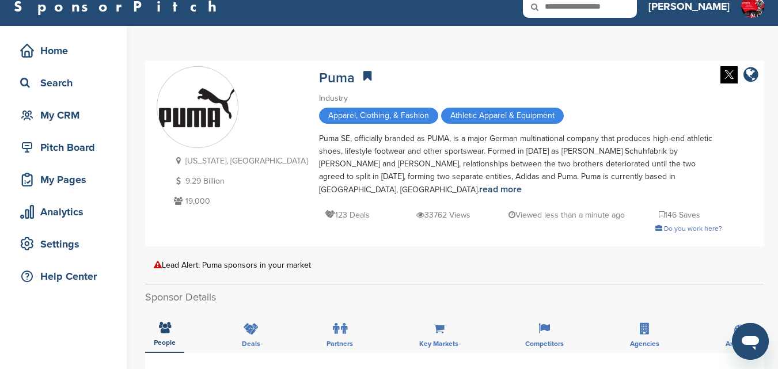
scroll to position [0, 0]
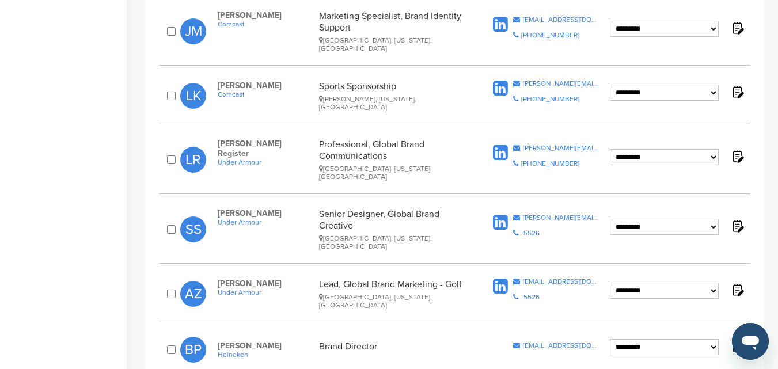
scroll to position [1152, 0]
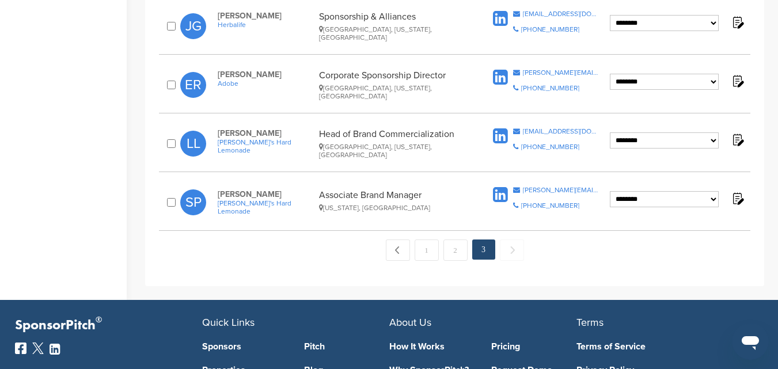
scroll to position [403, 0]
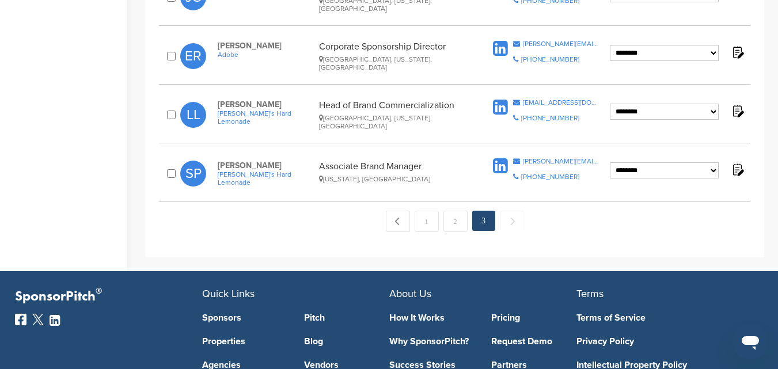
click at [511, 219] on span "Next →" at bounding box center [512, 221] width 24 height 21
click at [421, 226] on link "1" at bounding box center [427, 221] width 24 height 21
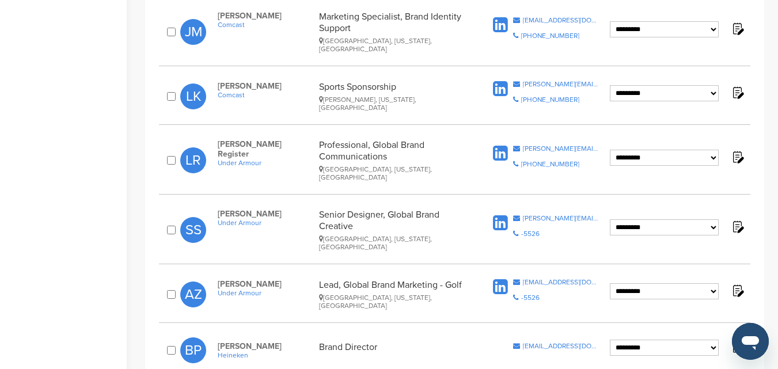
scroll to position [1210, 0]
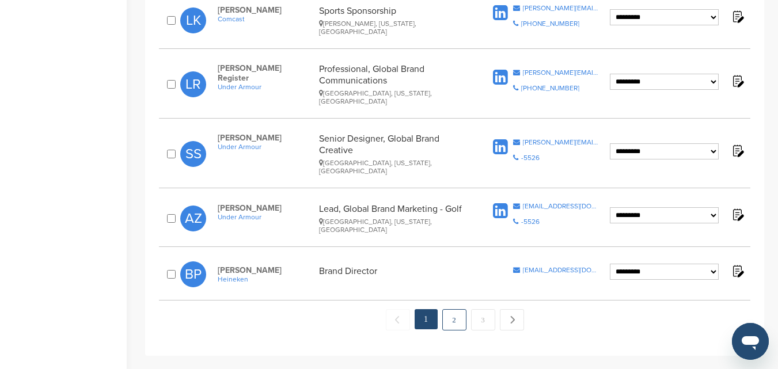
click at [451, 309] on link "2" at bounding box center [454, 319] width 24 height 21
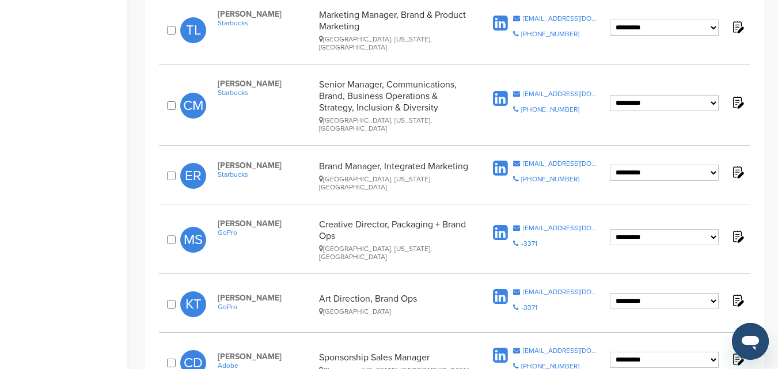
scroll to position [1152, 0]
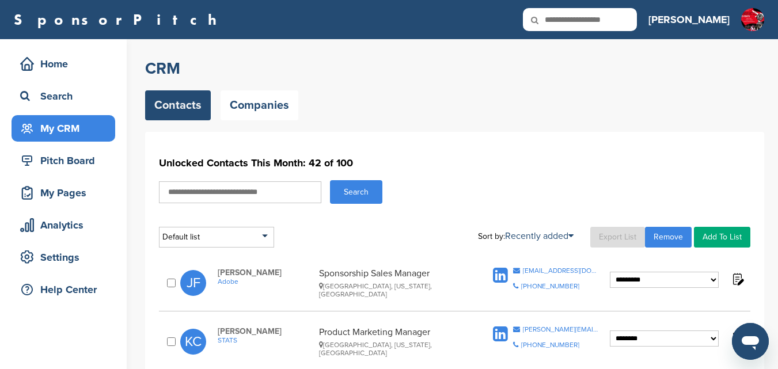
click at [716, 279] on select "**********" at bounding box center [664, 280] width 109 height 16
click at [67, 196] on div "My Pages" at bounding box center [66, 193] width 98 height 21
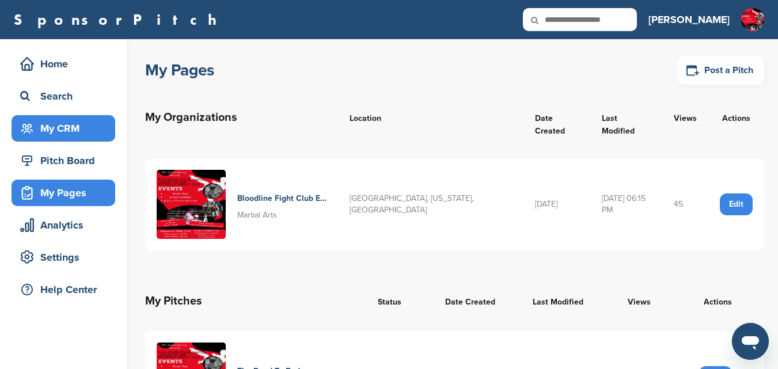
click at [69, 131] on div "My CRM" at bounding box center [66, 128] width 98 height 21
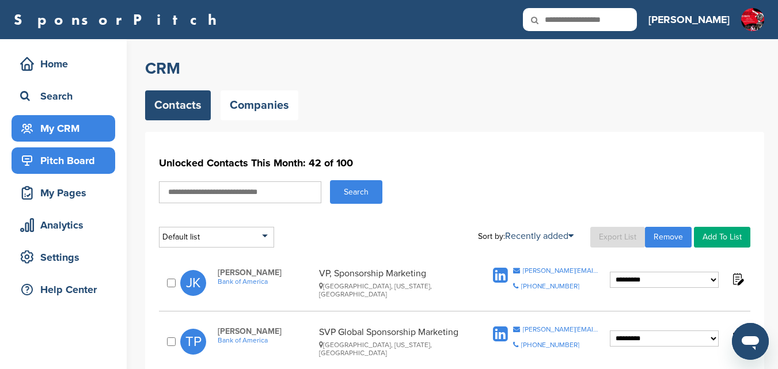
scroll to position [58, 0]
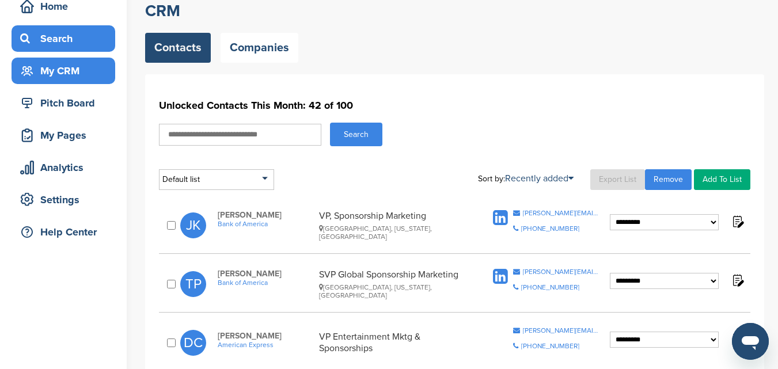
click at [63, 43] on div "Search" at bounding box center [66, 38] width 98 height 21
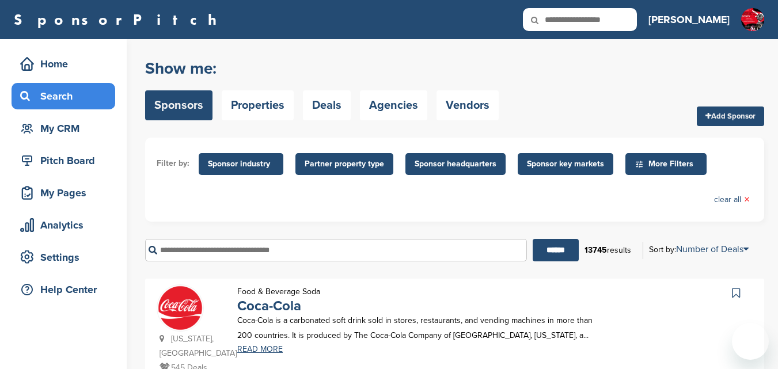
scroll to position [1358, 0]
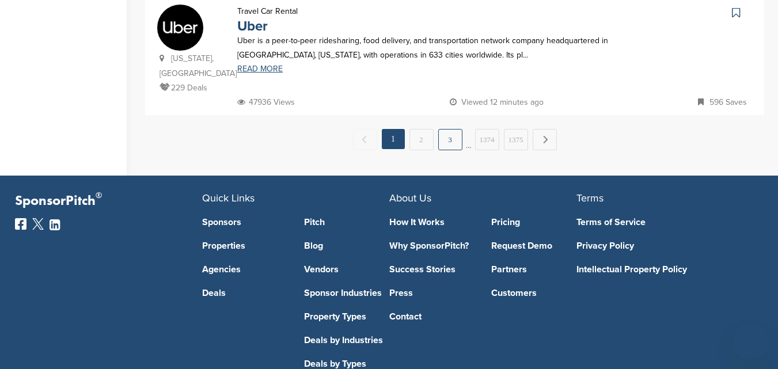
click at [451, 129] on link "3" at bounding box center [450, 139] width 24 height 21
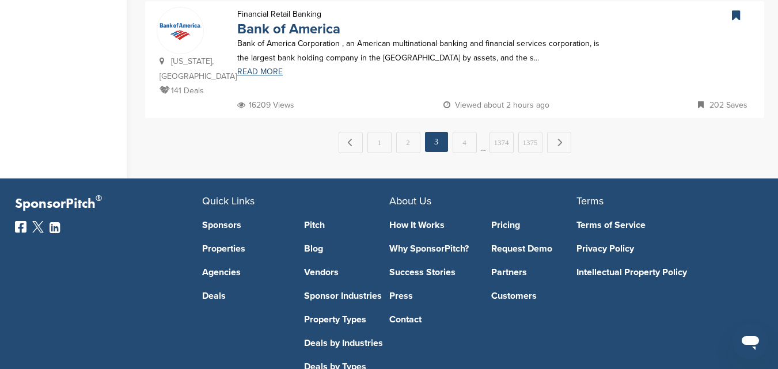
scroll to position [1372, 0]
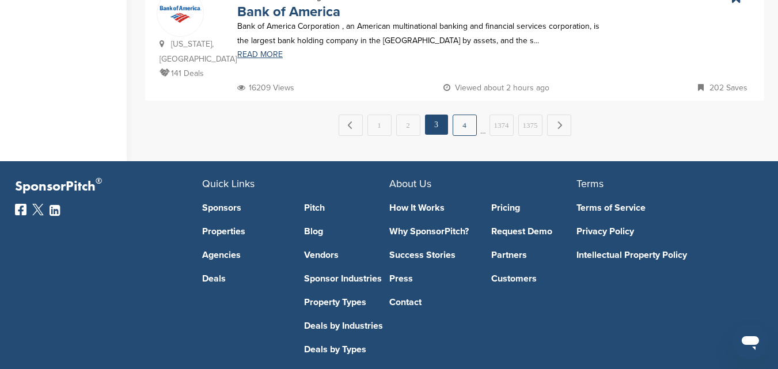
click at [463, 115] on link "4" at bounding box center [465, 125] width 24 height 21
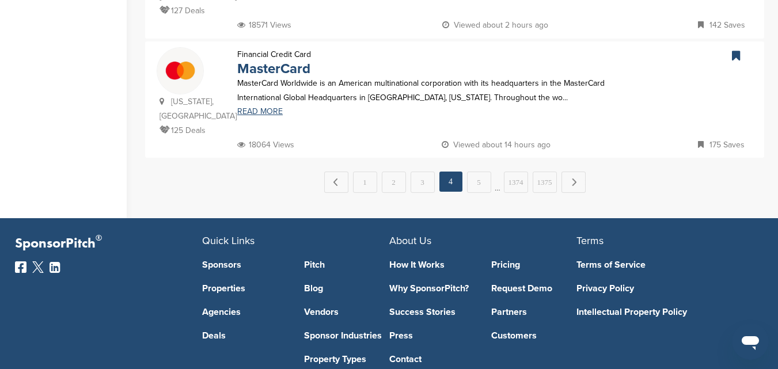
scroll to position [1272, 0]
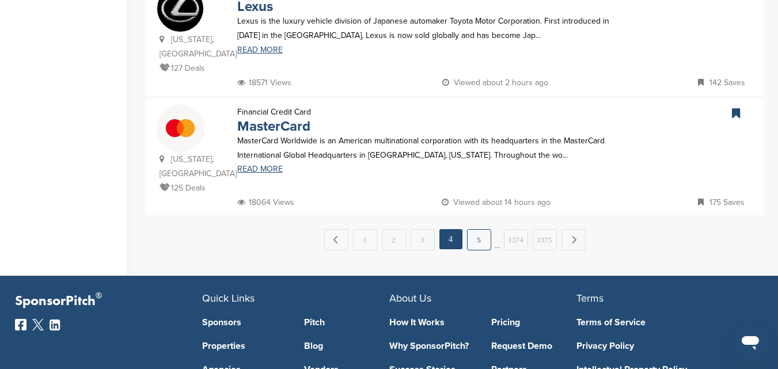
click at [477, 229] on link "5" at bounding box center [479, 239] width 24 height 21
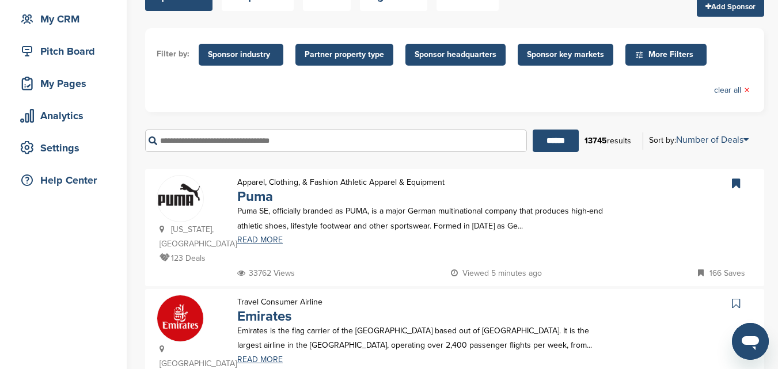
scroll to position [115, 0]
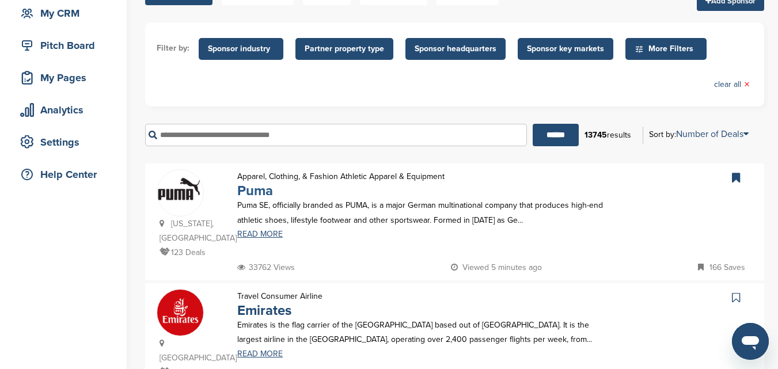
click at [262, 187] on link "Puma" at bounding box center [255, 191] width 36 height 17
click at [261, 192] on link "Puma" at bounding box center [255, 191] width 36 height 17
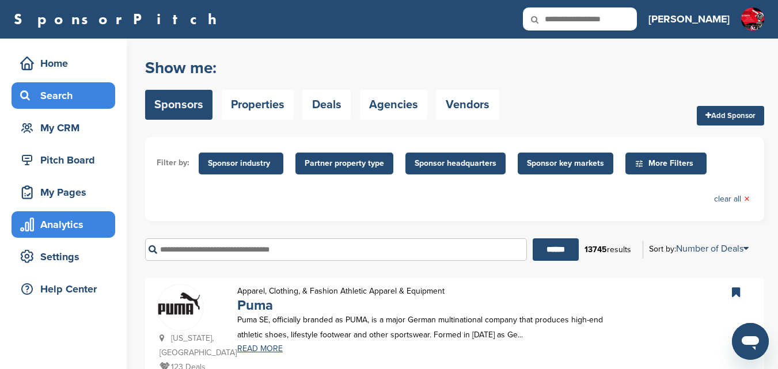
scroll to position [0, 0]
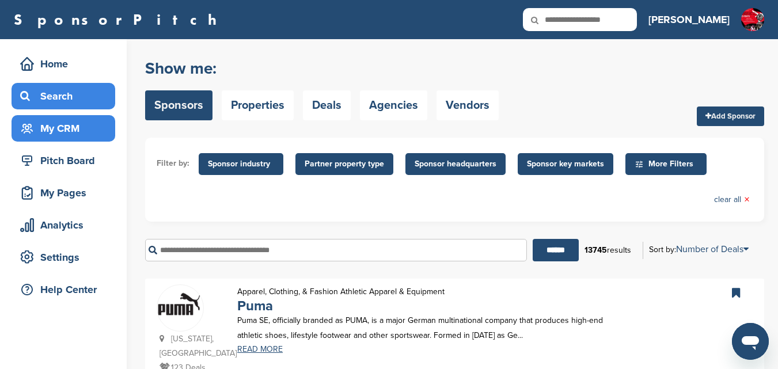
click at [73, 134] on div "My CRM" at bounding box center [66, 128] width 98 height 21
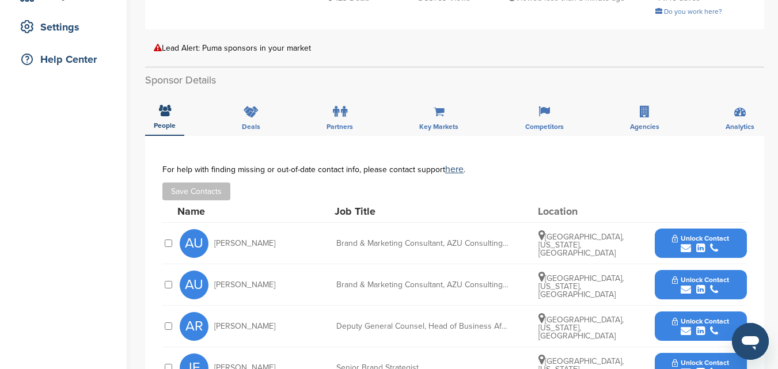
click at [686, 234] on span "Unlock Contact" at bounding box center [700, 238] width 57 height 8
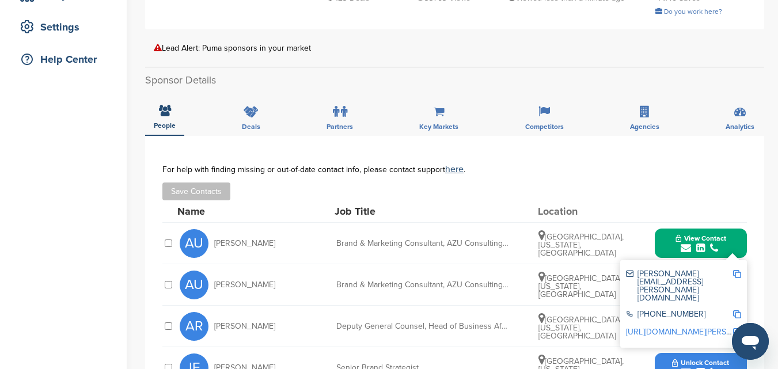
click at [663, 270] on div "[PERSON_NAME][EMAIL_ADDRESS][PERSON_NAME][DOMAIN_NAME]" at bounding box center [679, 286] width 107 height 32
drag, startPoint x: 663, startPoint y: 263, endPoint x: 688, endPoint y: 152, distance: 114.6
click at [688, 152] on div "**********" at bounding box center [454, 343] width 619 height 415
click at [707, 166] on div "For help with finding missing or out-of-date contact info, please contact suppo…" at bounding box center [454, 183] width 585 height 36
click at [652, 200] on div "Name Job Title Location" at bounding box center [462, 211] width 570 height 22
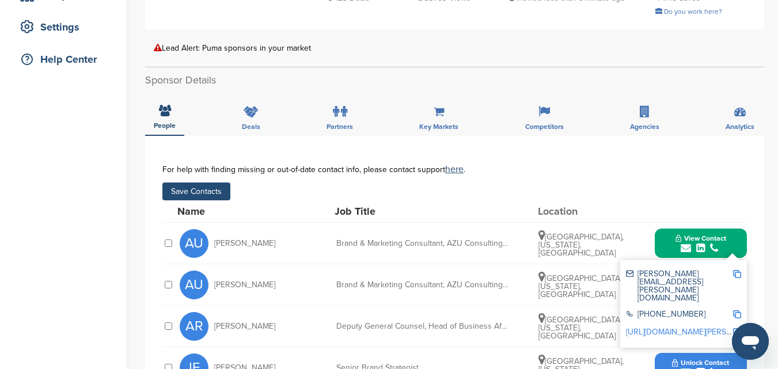
click at [702, 326] on icon "submit" at bounding box center [701, 331] width 9 height 10
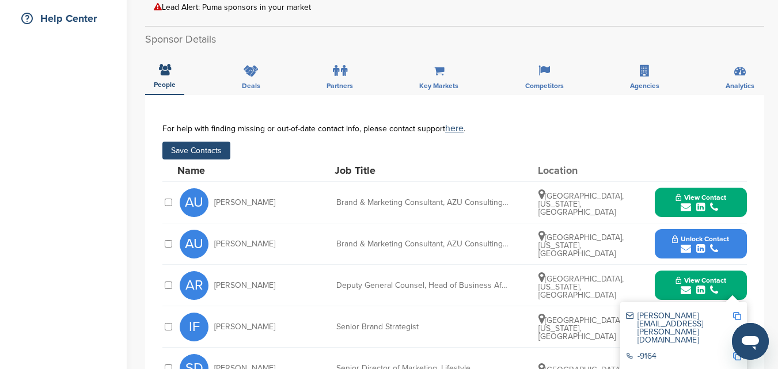
scroll to position [288, 0]
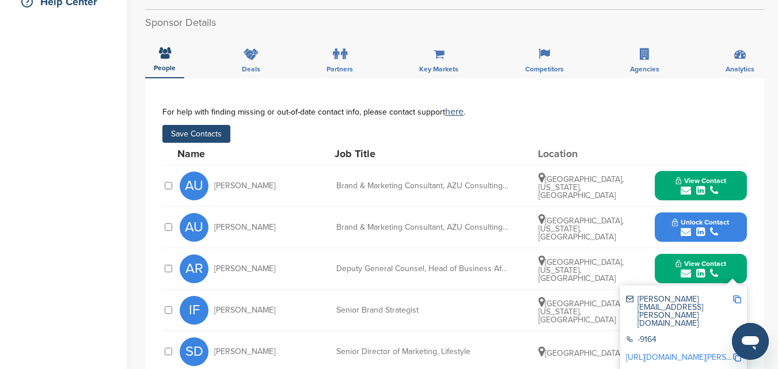
click at [214, 125] on button "Save Contacts" at bounding box center [196, 134] width 68 height 18
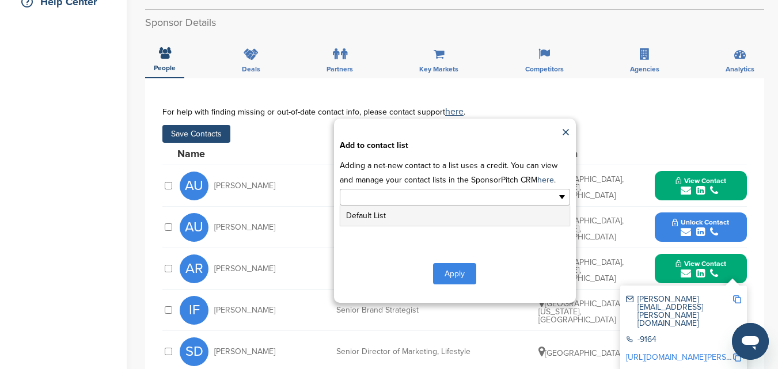
click at [553, 189] on ul at bounding box center [455, 197] width 230 height 17
type input "**********"
click at [460, 263] on button "Apply" at bounding box center [454, 273] width 43 height 21
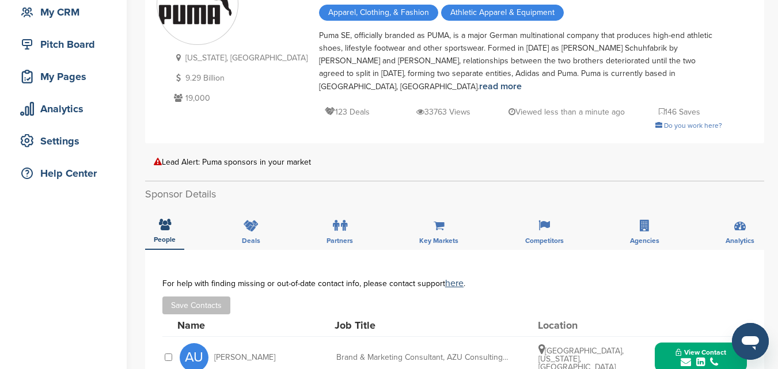
scroll to position [58, 0]
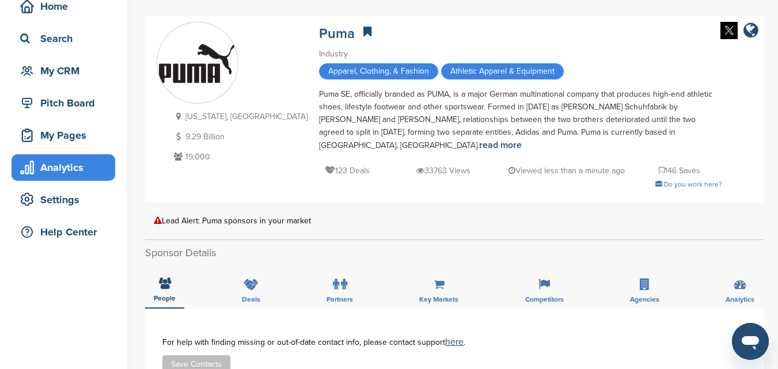
click at [48, 174] on div "Analytics" at bounding box center [66, 167] width 98 height 21
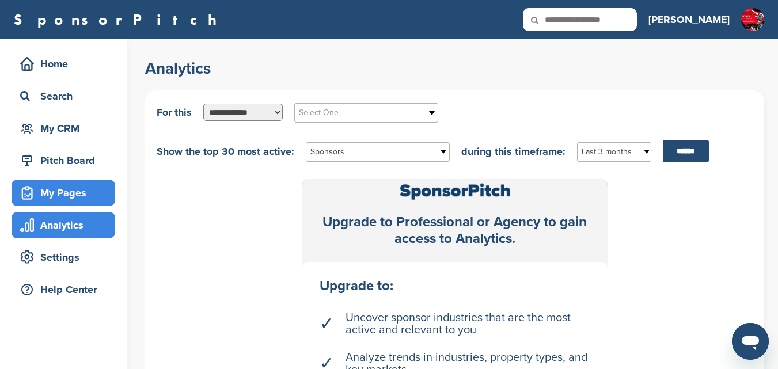
click at [60, 186] on div "My Pages" at bounding box center [66, 193] width 98 height 21
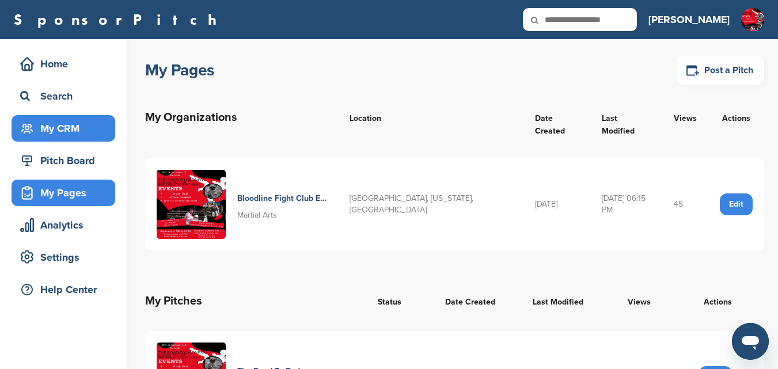
click at [68, 126] on div "My CRM" at bounding box center [66, 128] width 98 height 21
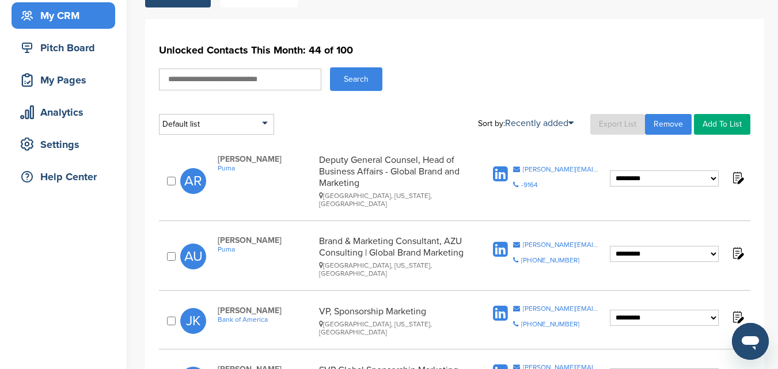
scroll to position [115, 0]
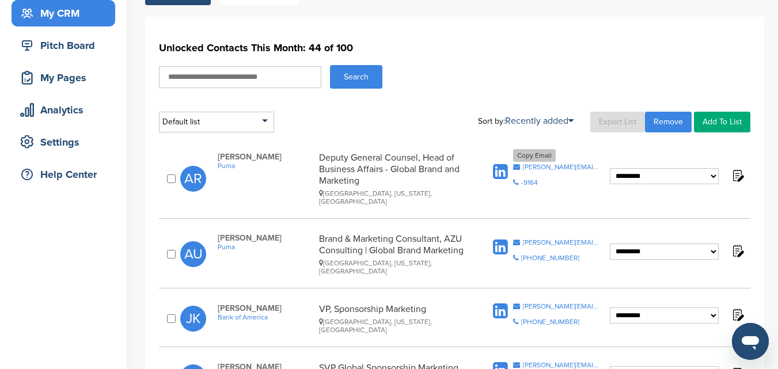
click at [563, 164] on div "[PERSON_NAME][EMAIL_ADDRESS][PERSON_NAME][DOMAIN_NAME]" at bounding box center [561, 167] width 77 height 7
click at [551, 239] on div "[PERSON_NAME][EMAIL_ADDRESS][PERSON_NAME][DOMAIN_NAME]" at bounding box center [561, 242] width 77 height 7
drag, startPoint x: 273, startPoint y: 155, endPoint x: 222, endPoint y: 159, distance: 50.9
click at [222, 159] on span "[PERSON_NAME]" at bounding box center [266, 157] width 96 height 10
click at [281, 159] on span "[PERSON_NAME]" at bounding box center [266, 157] width 96 height 10
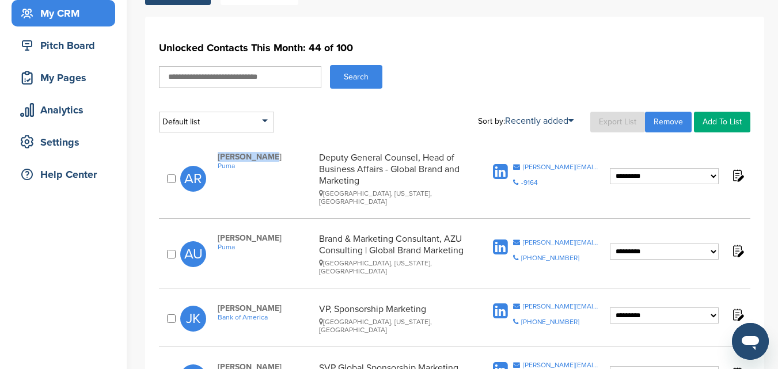
drag, startPoint x: 274, startPoint y: 159, endPoint x: 211, endPoint y: 157, distance: 62.3
click at [211, 157] on div "Andrea Rosen Puma Deputy General Counsel, Head of Business Affairs - Global Bra…" at bounding box center [348, 179] width 284 height 54
drag, startPoint x: 256, startPoint y: 166, endPoint x: 232, endPoint y: 185, distance: 30.8
click at [232, 185] on p "Andrea Rosen Puma" at bounding box center [266, 179] width 96 height 54
drag, startPoint x: 272, startPoint y: 156, endPoint x: 219, endPoint y: 156, distance: 52.4
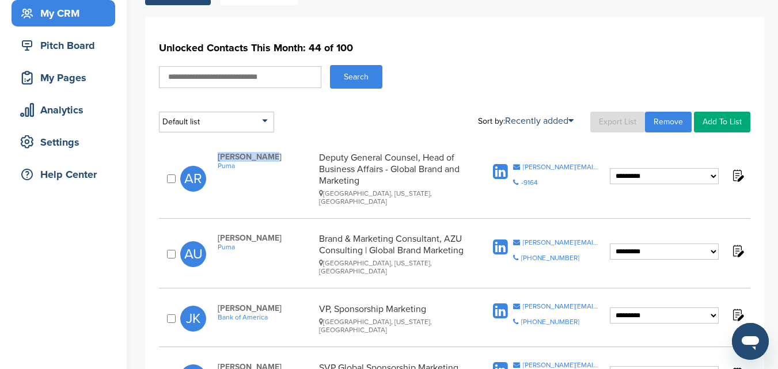
click at [219, 156] on span "[PERSON_NAME]" at bounding box center [266, 157] width 96 height 10
copy span "[PERSON_NAME]"
click at [548, 239] on div "[PERSON_NAME][EMAIL_ADDRESS][PERSON_NAME][DOMAIN_NAME]" at bounding box center [561, 242] width 77 height 7
click at [533, 239] on div "ann.unger@puma.com" at bounding box center [561, 242] width 77 height 7
drag, startPoint x: 266, startPoint y: 233, endPoint x: 216, endPoint y: 227, distance: 49.9
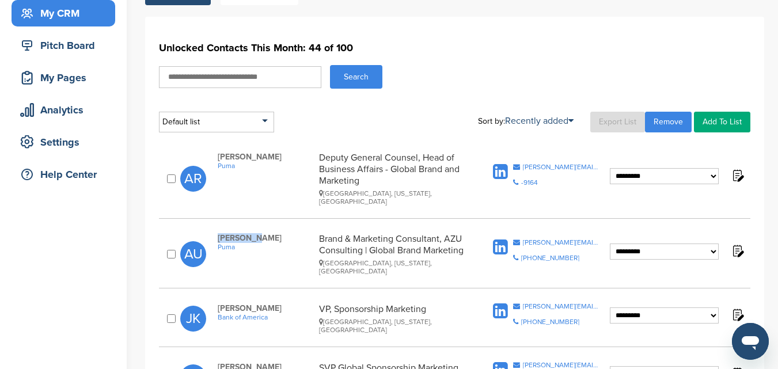
click at [216, 233] on div "Ann Unger Puma Brand & Marketing Consultant, AZU Consulting | Global Brand Mark…" at bounding box center [348, 254] width 284 height 42
copy span "Ann Unger"
click at [669, 122] on link "Remove" at bounding box center [668, 122] width 47 height 21
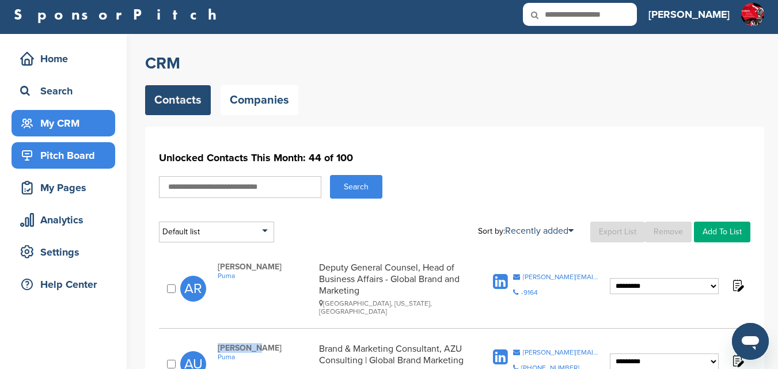
scroll to position [0, 0]
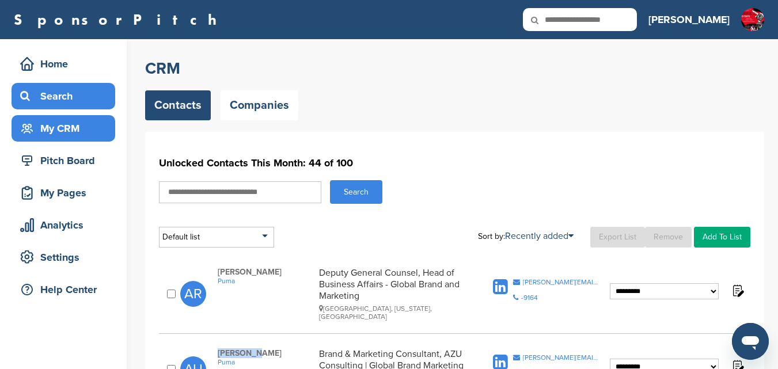
click at [62, 93] on div "Search" at bounding box center [66, 96] width 98 height 21
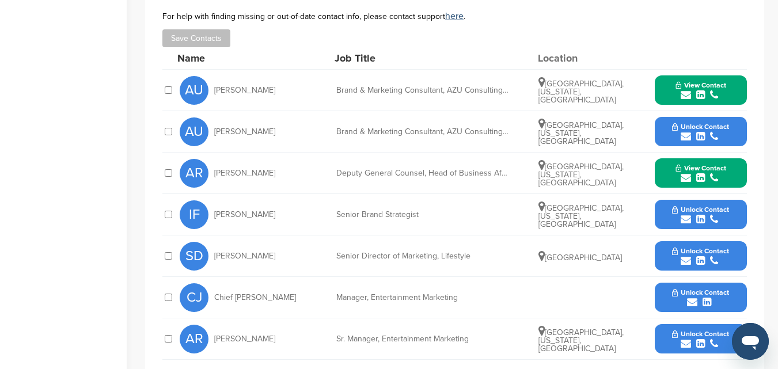
scroll to position [403, 0]
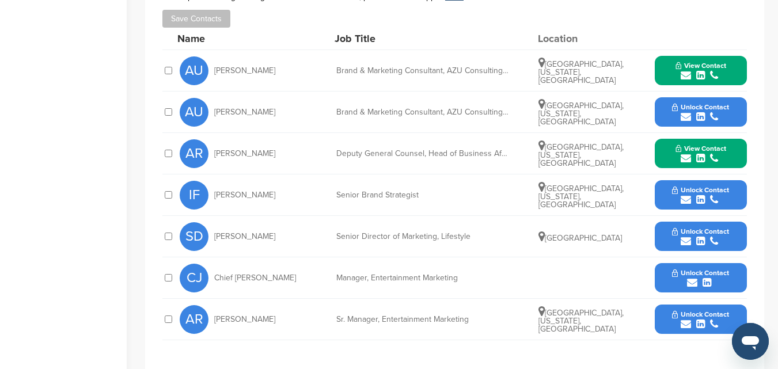
click at [683, 70] on icon "submit" at bounding box center [686, 75] width 10 height 10
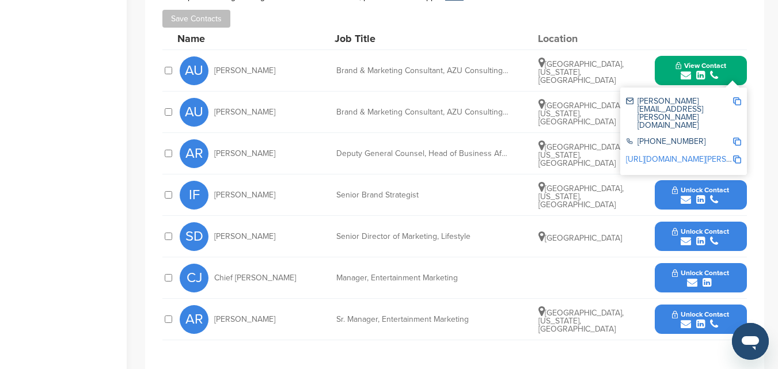
click at [639, 31] on div "Name Job Title Location" at bounding box center [462, 39] width 570 height 22
click at [618, 33] on div "Location" at bounding box center [581, 38] width 86 height 10
click at [595, 101] on span "[GEOGRAPHIC_DATA], [US_STATE], [GEOGRAPHIC_DATA]" at bounding box center [581, 114] width 85 height 26
click at [661, 146] on div "View Contact [PERSON_NAME][EMAIL_ADDRESS][PERSON_NAME][DOMAIN_NAME] -9164 [URL]…" at bounding box center [701, 153] width 92 height 29
click at [661, 145] on div "View Contact andrea.rosen@puma.com -9164 http://www.linkedin.com/in/andrea-rose…" at bounding box center [701, 153] width 92 height 29
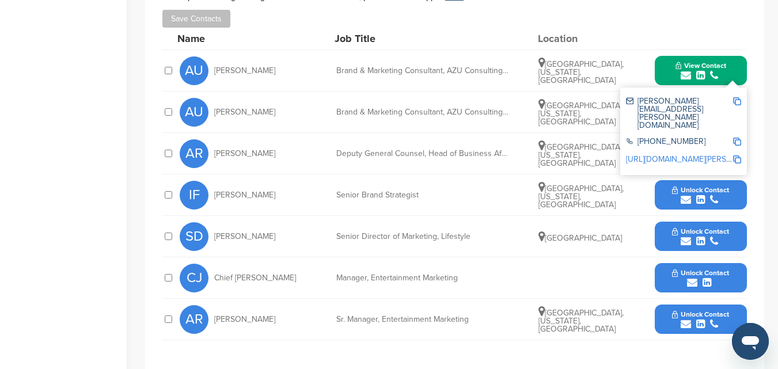
click at [735, 69] on button "View Contact" at bounding box center [701, 71] width 78 height 35
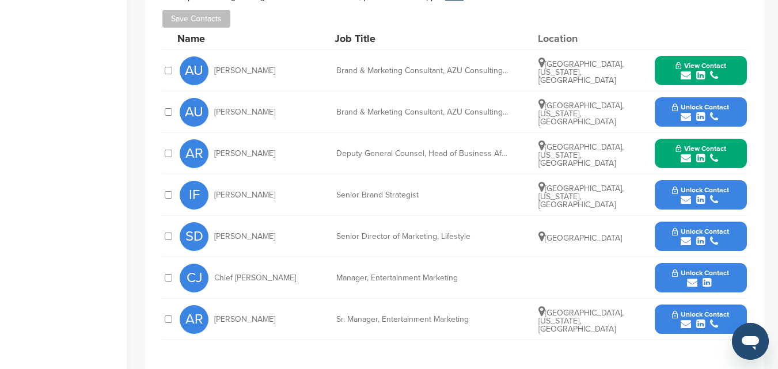
click at [664, 100] on button "Unlock Contact" at bounding box center [700, 112] width 85 height 35
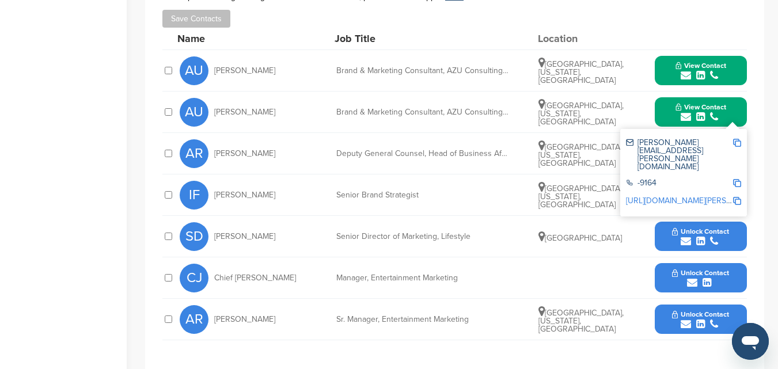
click at [732, 129] on div "ann.unger.ext@puma.com -9164 http://www.linkedin.com/in/ann-unger-64506714" at bounding box center [683, 173] width 127 height 88
click at [735, 104] on button "View Contact" at bounding box center [701, 112] width 78 height 35
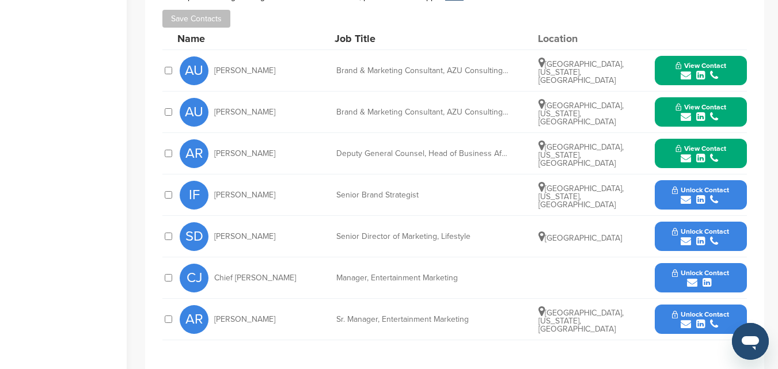
click at [669, 66] on button "View Contact" at bounding box center [701, 71] width 78 height 35
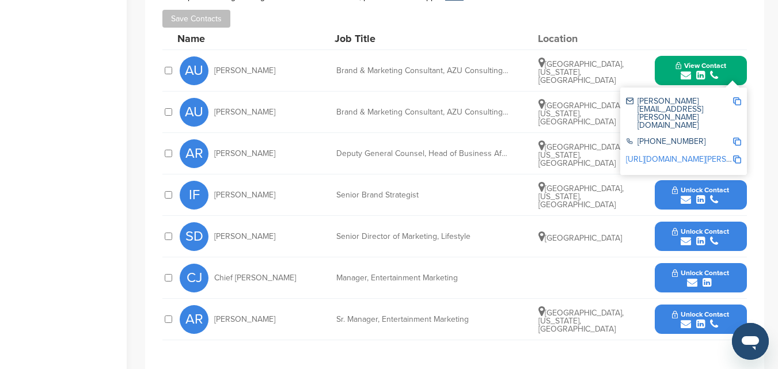
click at [732, 65] on button "View Contact" at bounding box center [701, 71] width 78 height 35
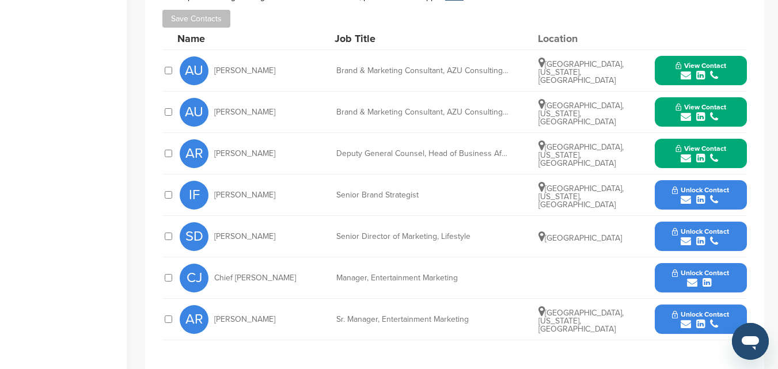
click at [724, 112] on div "submit" at bounding box center [701, 117] width 51 height 11
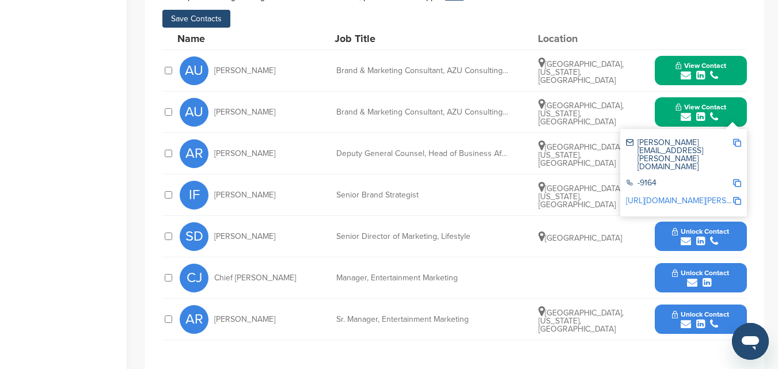
click at [630, 28] on div "Name Job Title Location" at bounding box center [462, 39] width 570 height 22
click at [733, 129] on div "ann.unger.ext@puma.com -9164 http://www.linkedin.com/in/ann-unger-64506714" at bounding box center [683, 173] width 127 height 88
click at [735, 129] on div "ann.unger.ext@puma.com -9164 http://www.linkedin.com/in/ann-unger-64506714" at bounding box center [683, 173] width 127 height 88
click at [736, 104] on button "View Contact" at bounding box center [701, 112] width 78 height 35
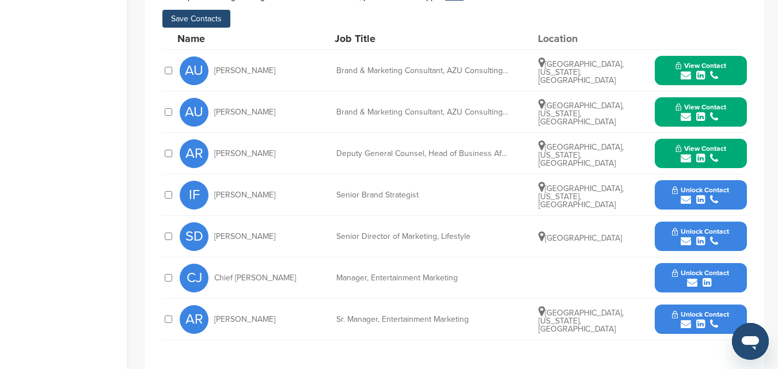
click at [687, 195] on icon "submit" at bounding box center [686, 200] width 10 height 10
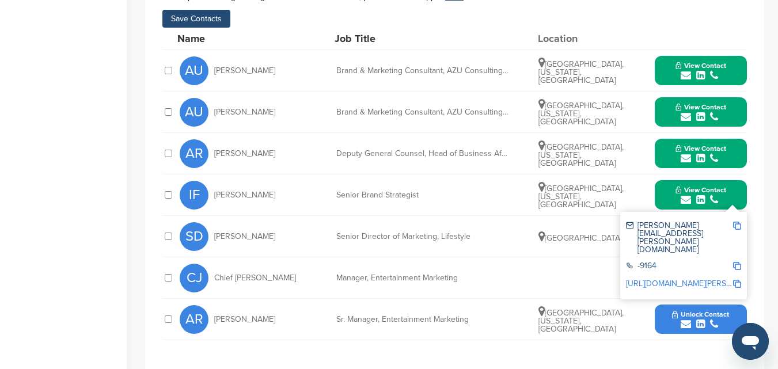
click at [728, 188] on button "View Contact" at bounding box center [701, 195] width 78 height 35
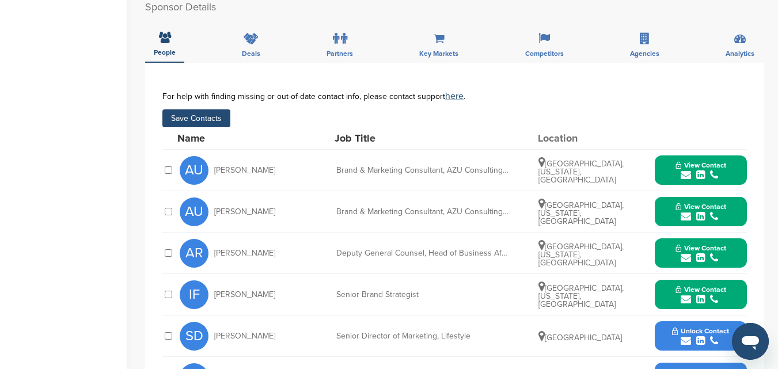
scroll to position [288, 0]
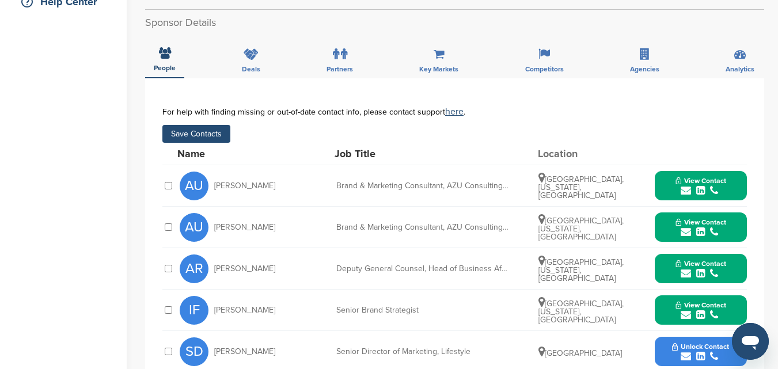
click at [194, 125] on button "Save Contacts" at bounding box center [196, 134] width 68 height 18
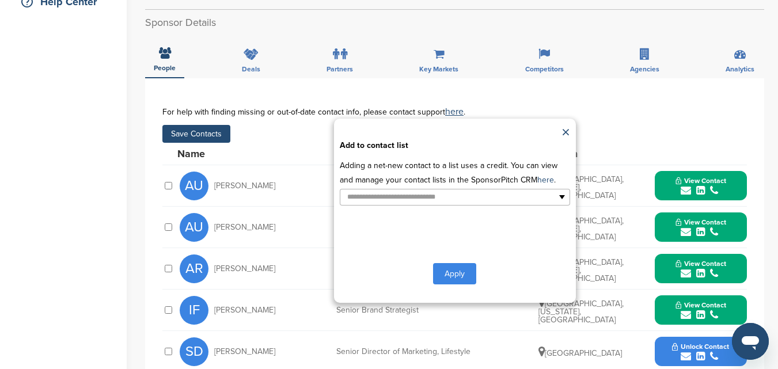
click at [466, 263] on button "Apply" at bounding box center [454, 273] width 43 height 21
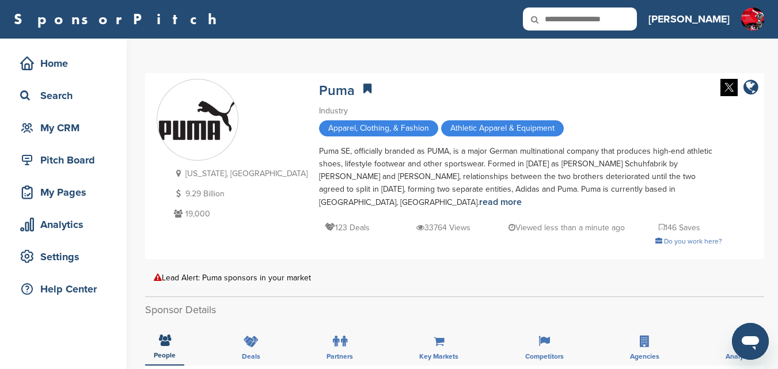
scroll to position [0, 0]
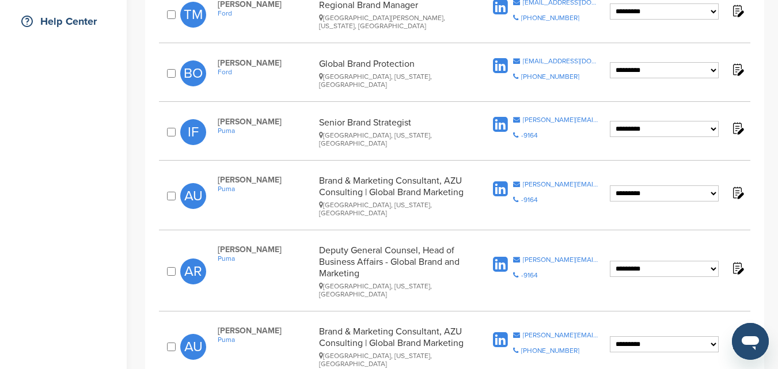
scroll to position [288, 0]
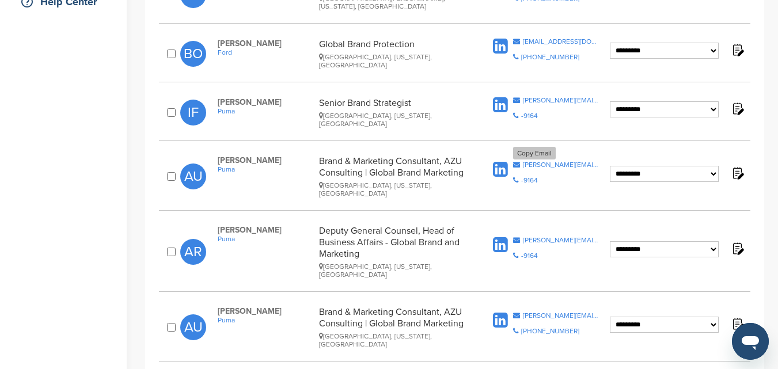
click at [567, 161] on div "[PERSON_NAME][EMAIL_ADDRESS][PERSON_NAME][DOMAIN_NAME]" at bounding box center [561, 164] width 77 height 7
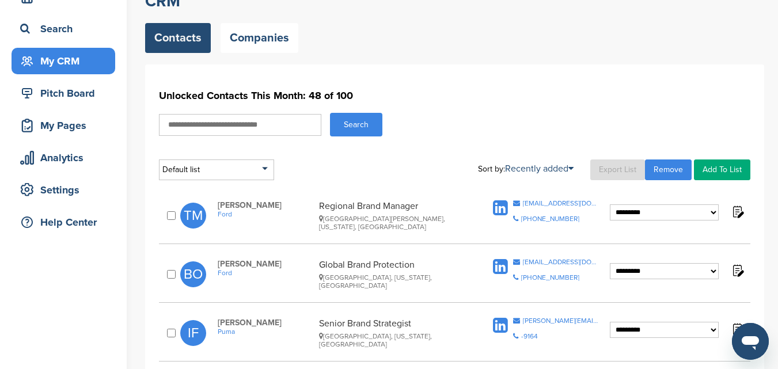
scroll to position [0, 0]
